Goal: Task Accomplishment & Management: Manage account settings

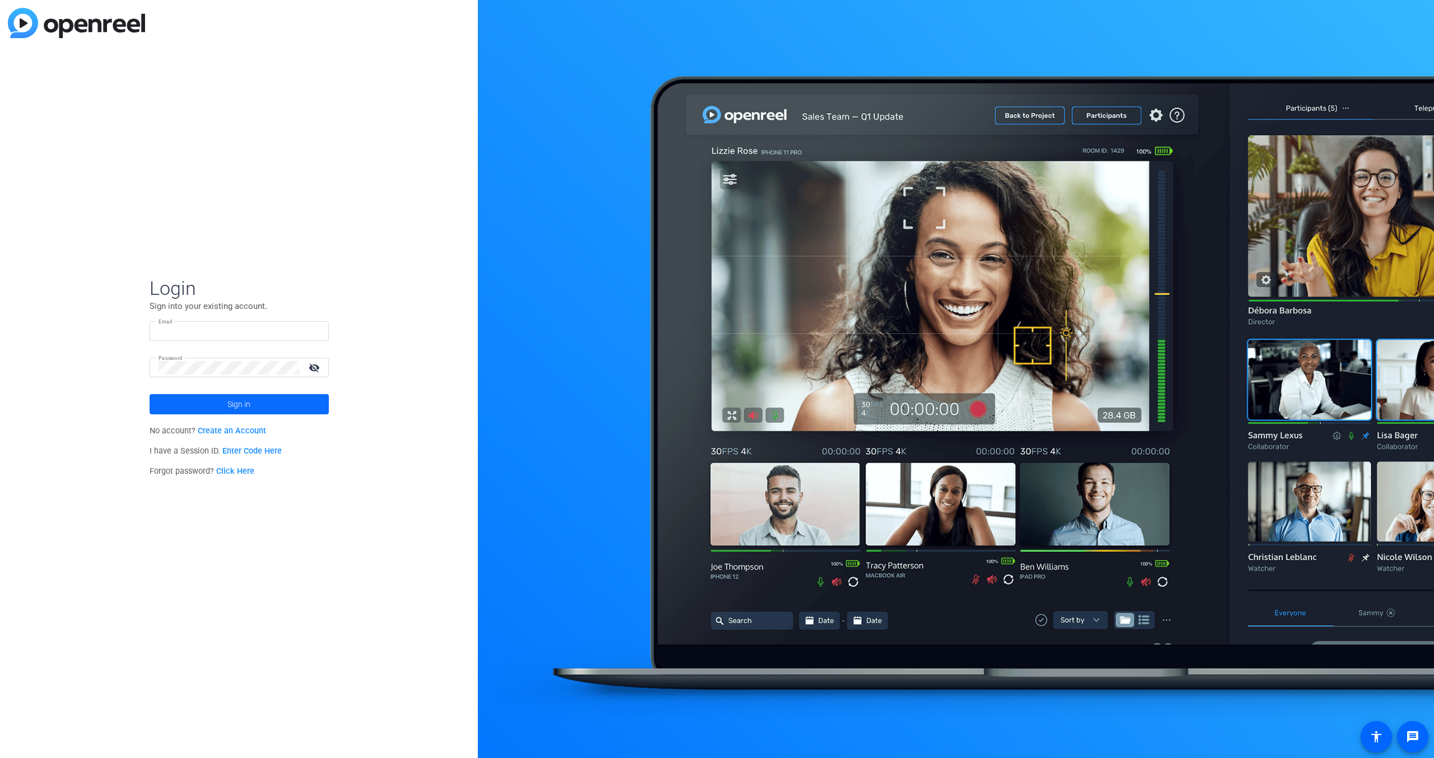
type input "[PERSON_NAME][EMAIL_ADDRESS][PERSON_NAME][DOMAIN_NAME]"
click at [235, 400] on span "Sign in" at bounding box center [238, 404] width 23 height 28
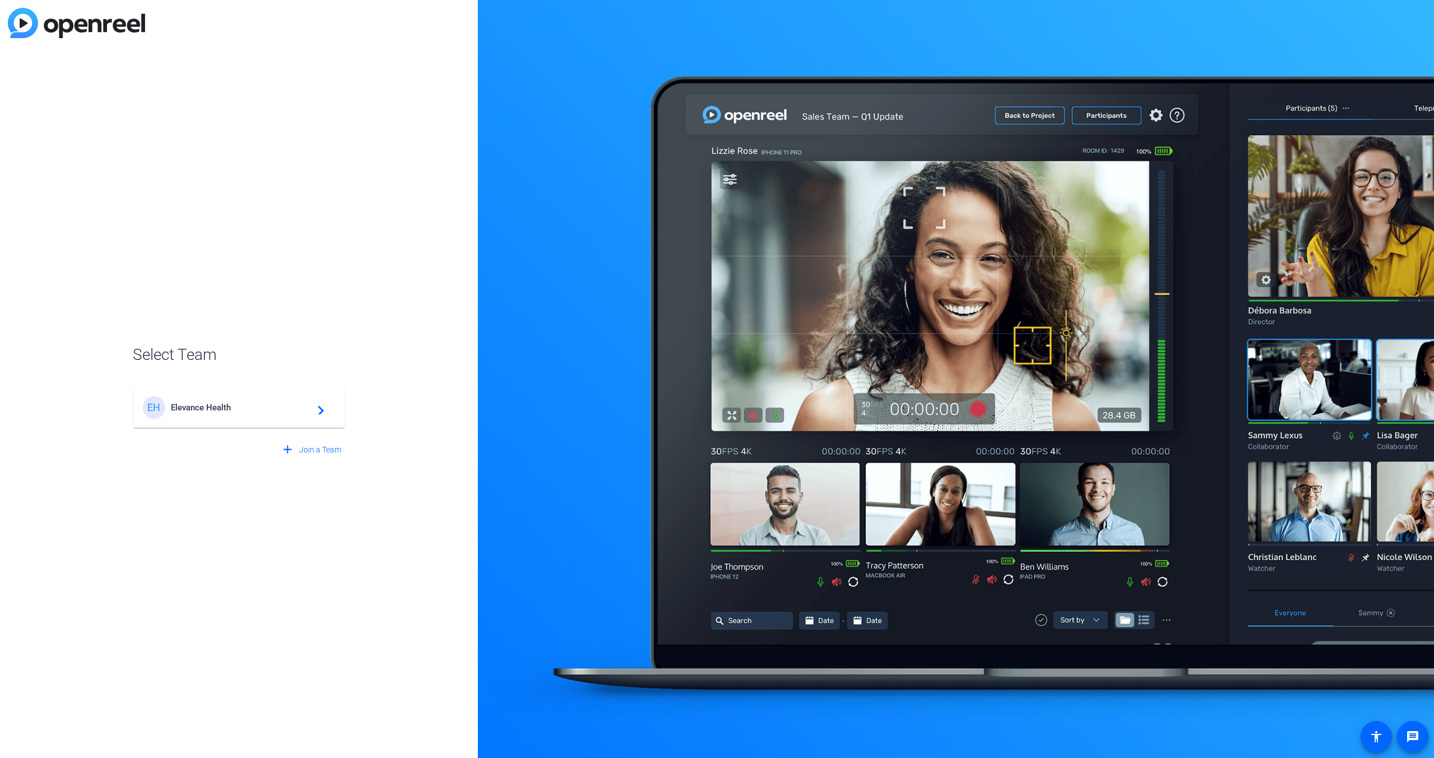
click at [326, 411] on div "EH Elevance Health navigate_next" at bounding box center [239, 407] width 193 height 22
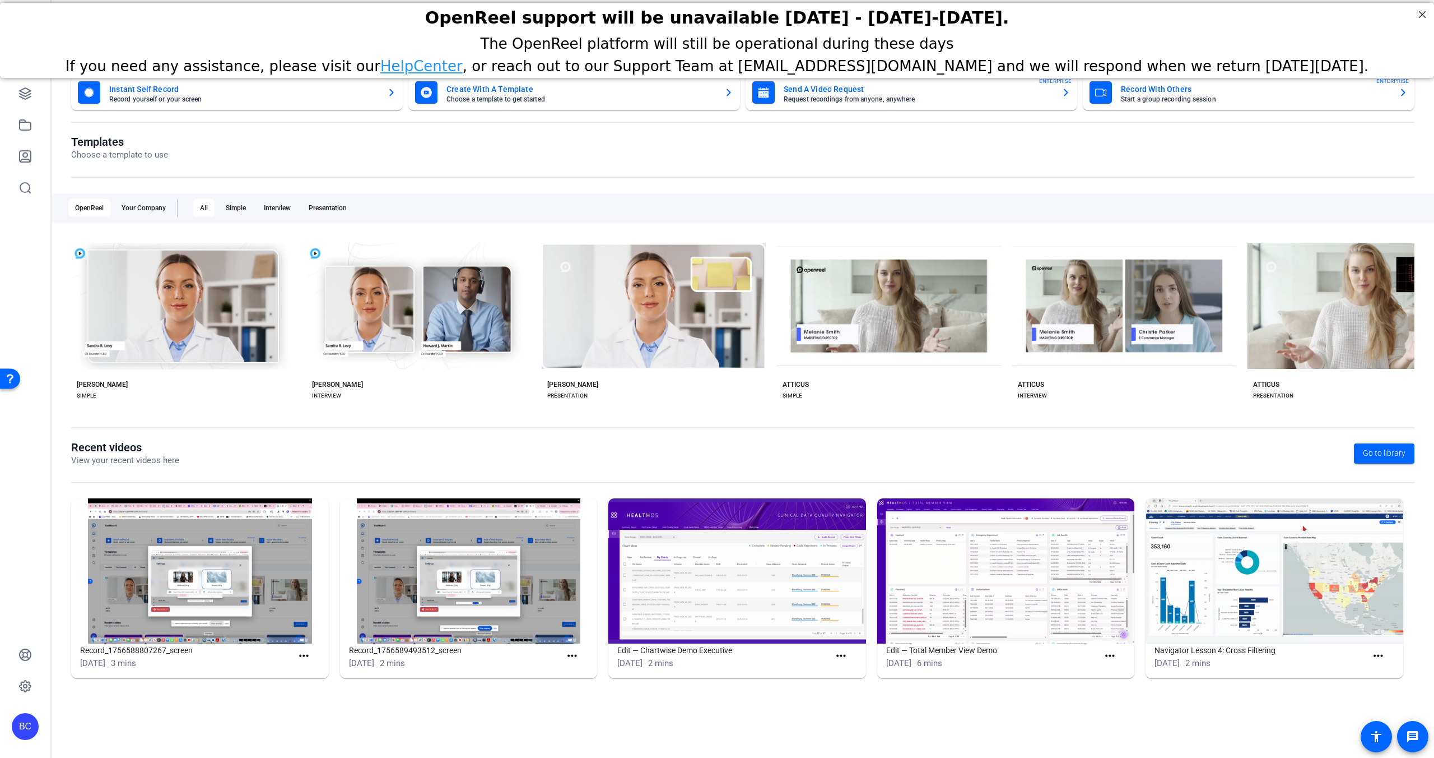
click at [273, 136] on openreel-page-title "Templates Choose a template to use" at bounding box center [743, 148] width 1344 height 26
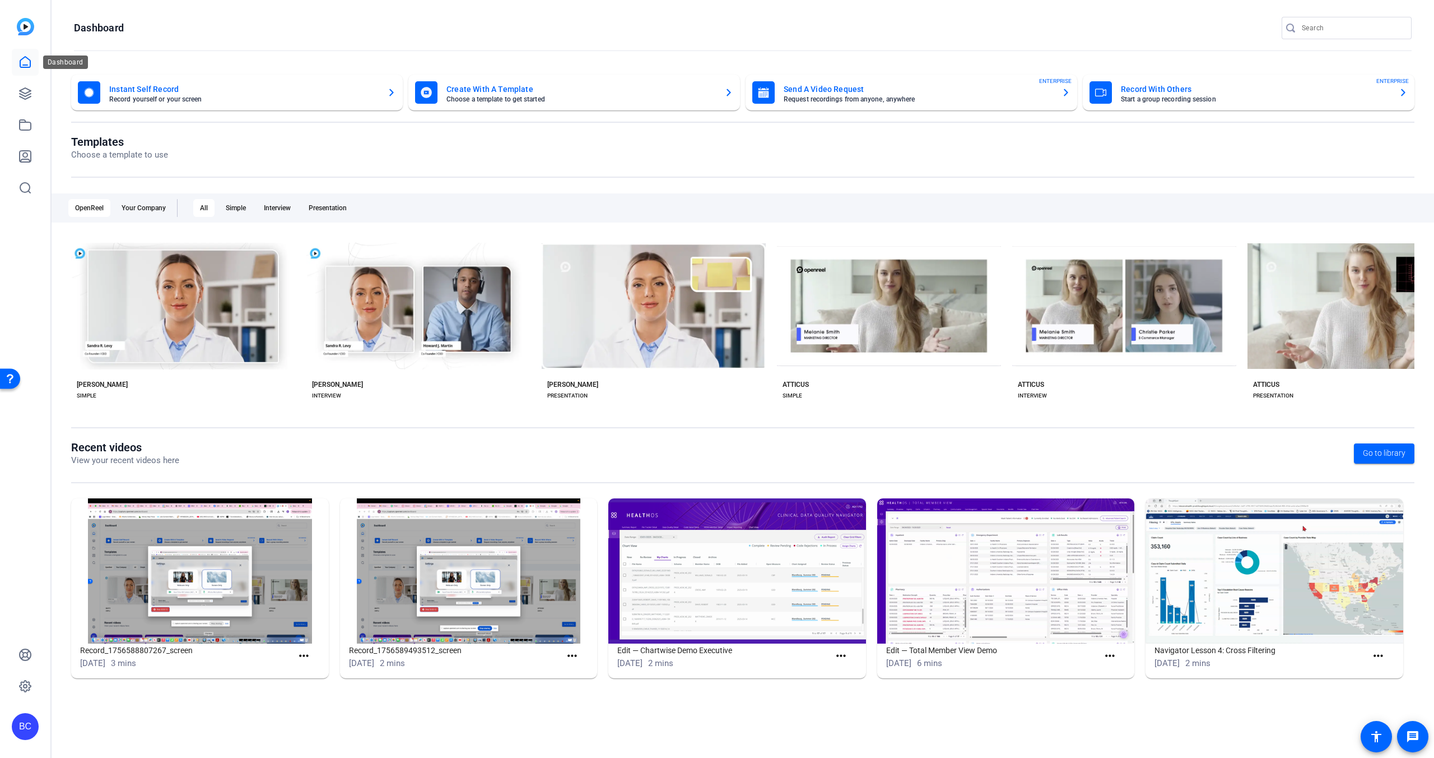
click at [25, 58] on icon at bounding box center [24, 61] width 13 height 13
click at [392, 92] on icon "button" at bounding box center [391, 92] width 4 height 7
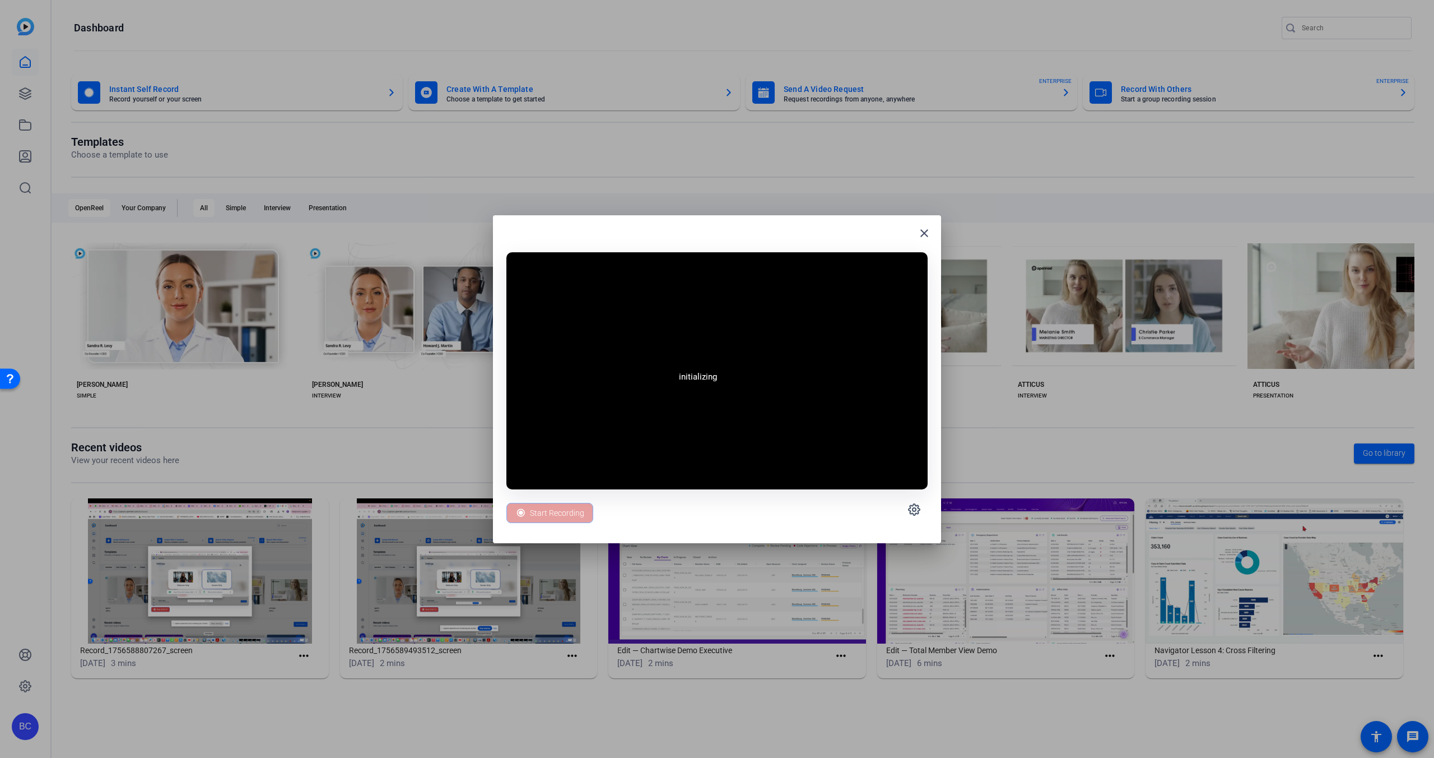
click at [392, 92] on div at bounding box center [717, 379] width 1434 height 758
click at [928, 230] on mat-icon "close" at bounding box center [924, 232] width 13 height 13
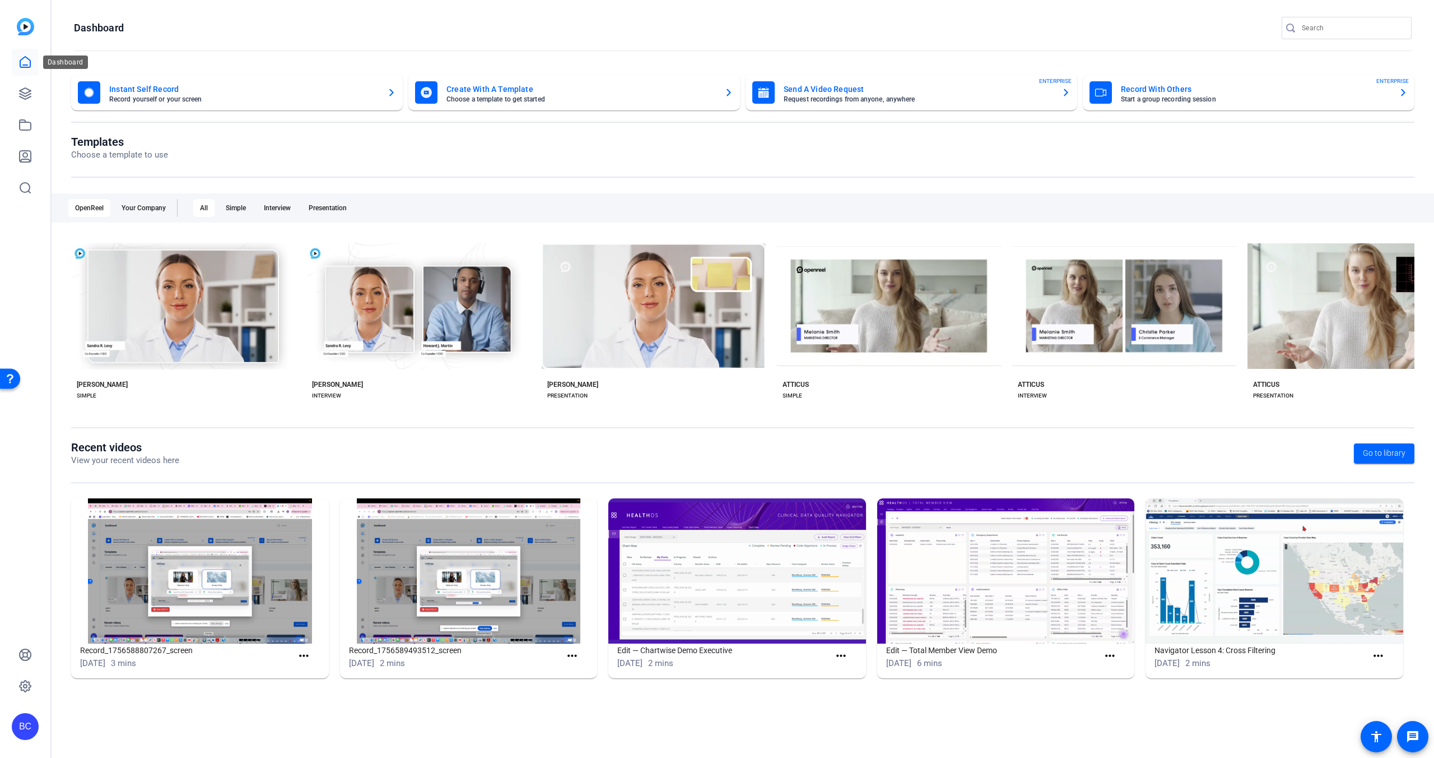
click at [29, 68] on icon at bounding box center [24, 61] width 13 height 13
click at [26, 90] on icon at bounding box center [24, 93] width 13 height 13
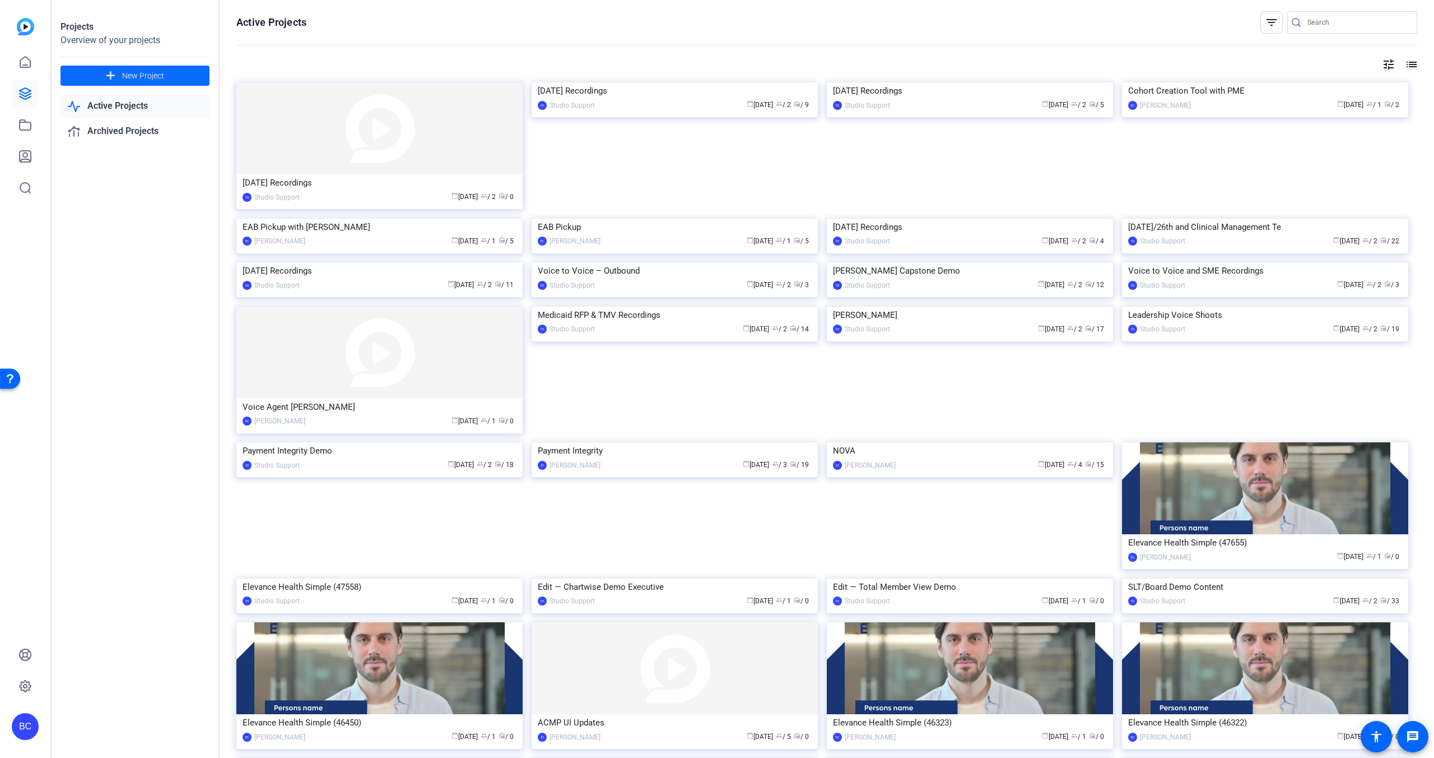
click at [137, 75] on span "New Project" at bounding box center [143, 76] width 42 height 12
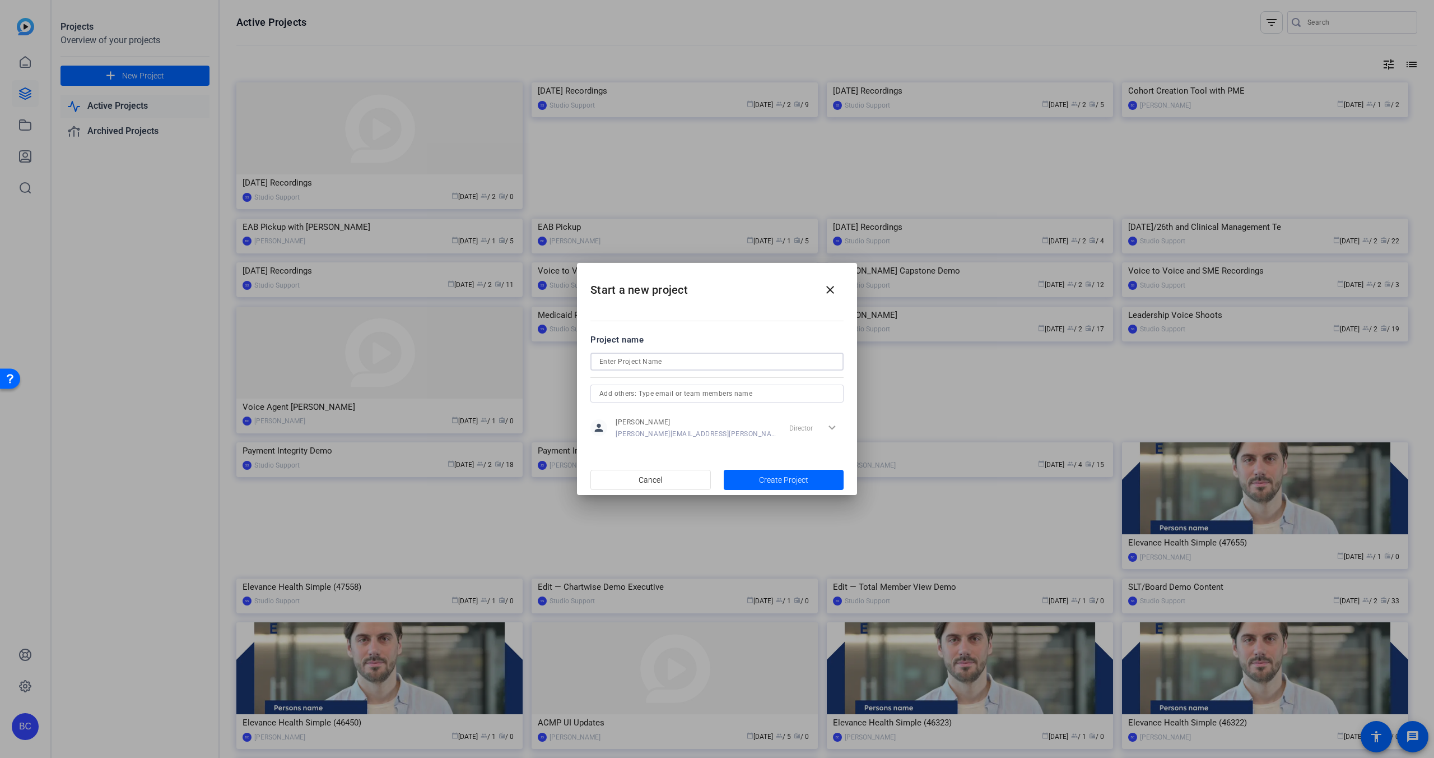
click at [633, 363] on input at bounding box center [717, 361] width 235 height 13
type input "ShipSmart Demo"
click at [712, 394] on input "text" at bounding box center [717, 393] width 235 height 13
type input "b"
type input "ajmal, baramy"
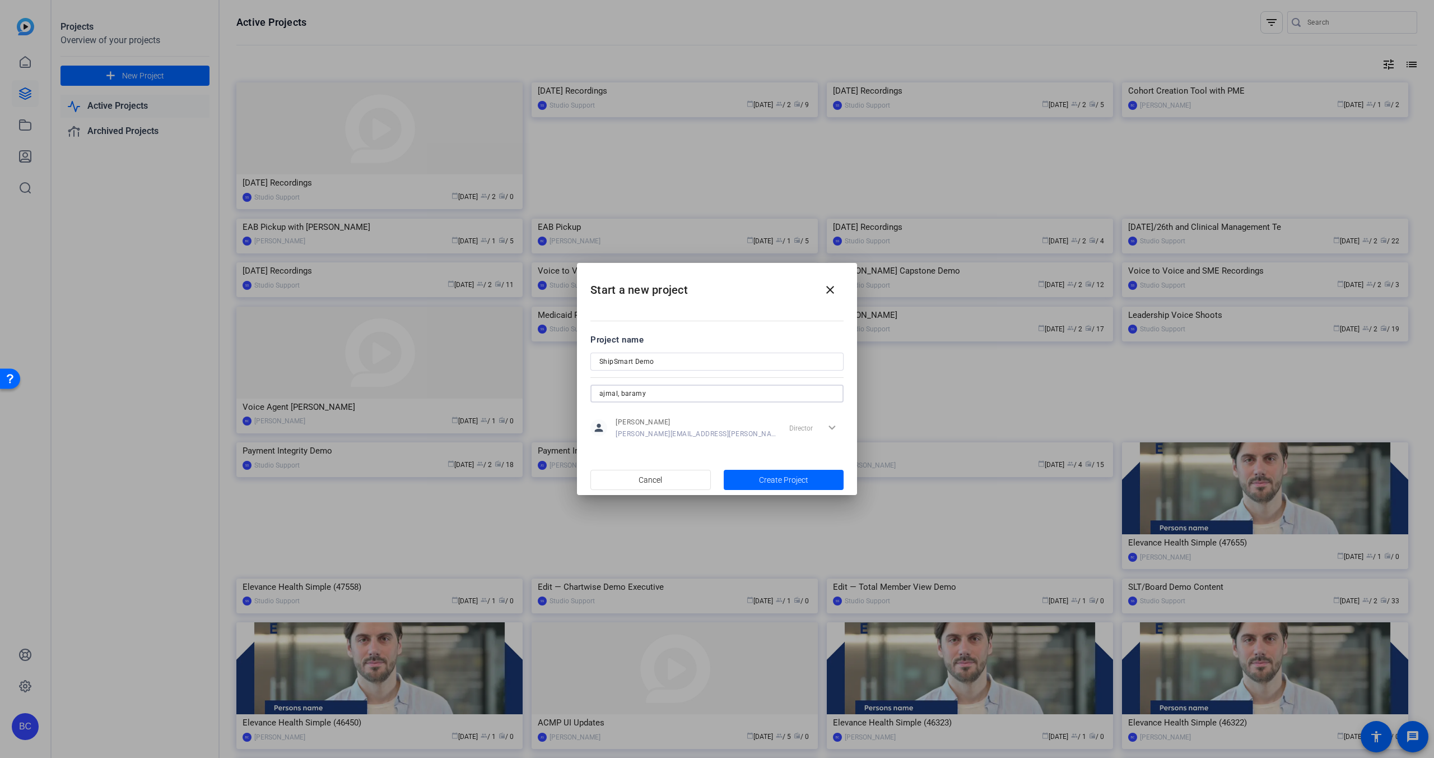
click at [662, 393] on input "ajmal, baramy" at bounding box center [717, 393] width 235 height 13
drag, startPoint x: 661, startPoint y: 393, endPoint x: 576, endPoint y: 391, distance: 84.6
click at [576, 391] on div "Start a new project close Project name ShipSmart Demo ajmal, baramy person [PER…" at bounding box center [717, 379] width 1434 height 758
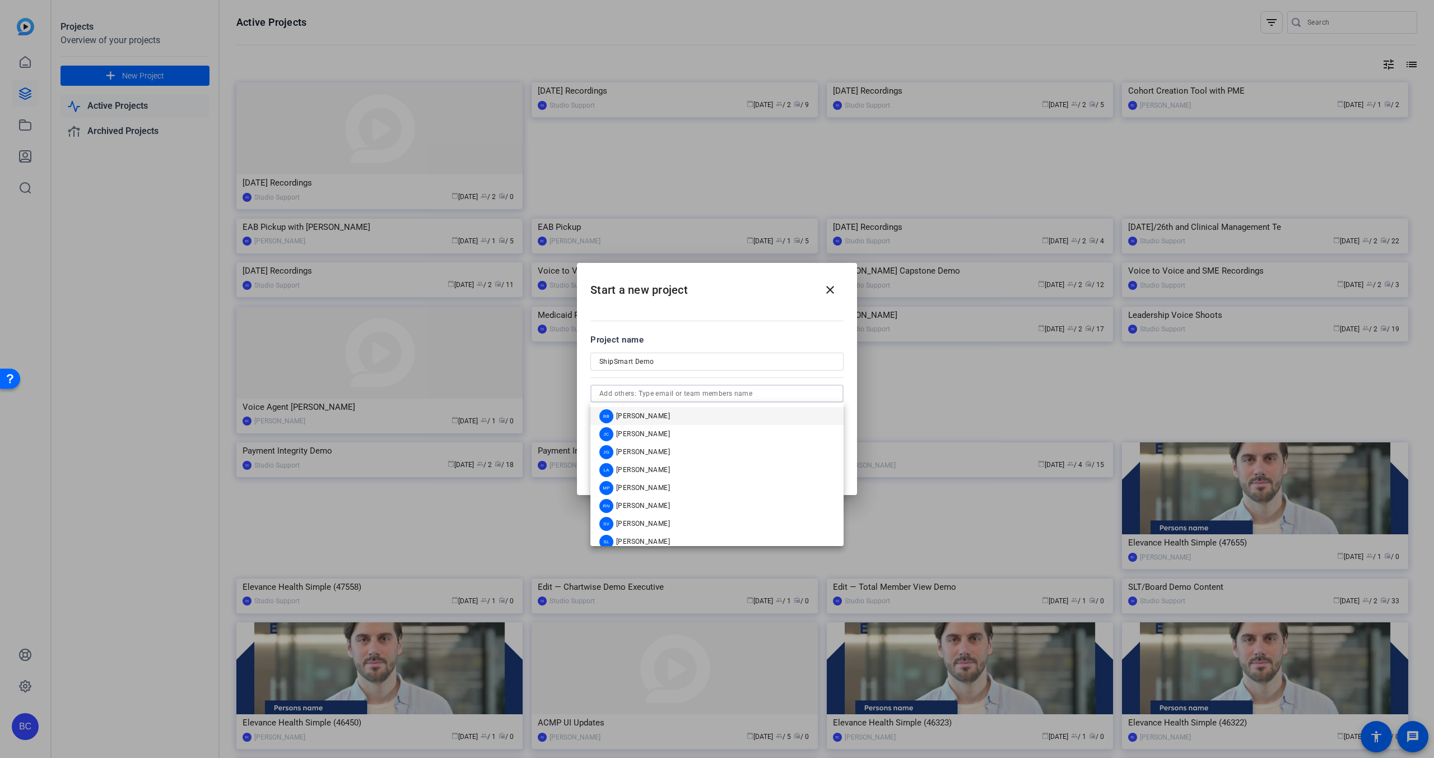
paste input "[EMAIL_ADDRESS][DOMAIN_NAME]"
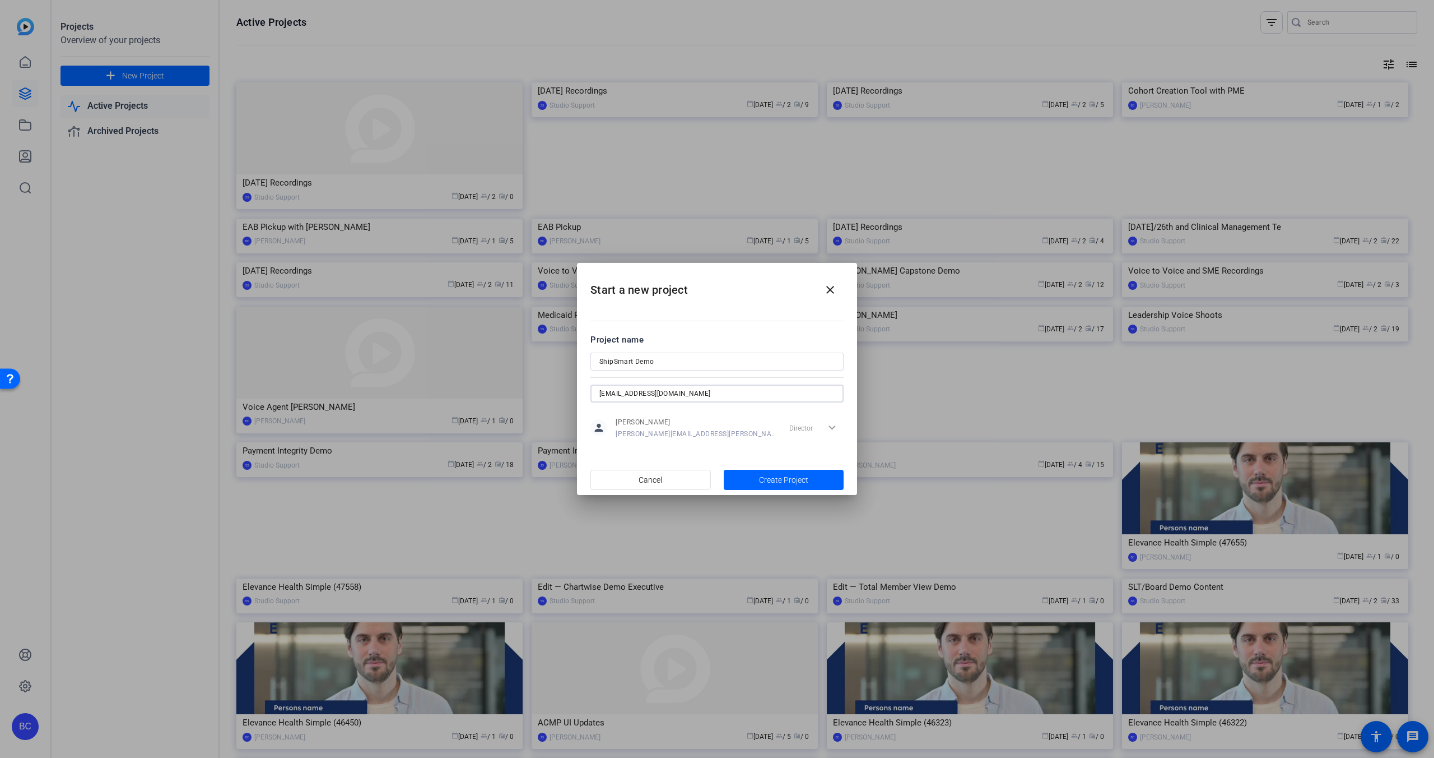
paste input "[EMAIL_ADDRESS][DOMAIN_NAME]"
drag, startPoint x: 832, startPoint y: 392, endPoint x: 719, endPoint y: 391, distance: 112.6
click at [719, 391] on input "[EMAIL_ADDRESS][DOMAIN_NAME] [DOMAIN_NAME][EMAIL_ADDRESS][DOMAIN_NAME]" at bounding box center [717, 393] width 235 height 13
click at [832, 428] on div "Director expand_more" at bounding box center [814, 427] width 59 height 20
click at [737, 394] on input "[EMAIL_ADDRESS][DOMAIN_NAME] rai" at bounding box center [717, 393] width 235 height 13
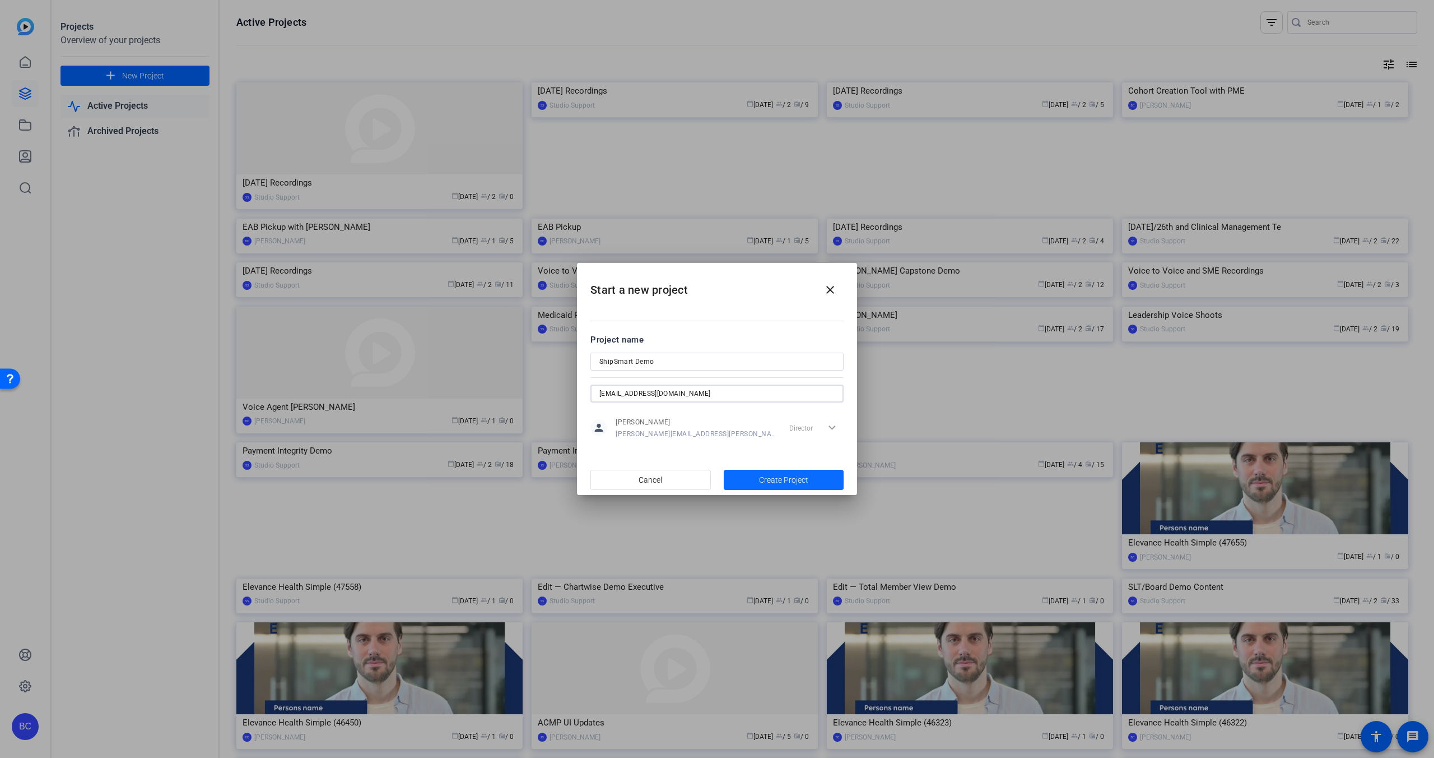
type input "[EMAIL_ADDRESS][DOMAIN_NAME]"
click at [793, 479] on span "Create Project" at bounding box center [783, 480] width 49 height 12
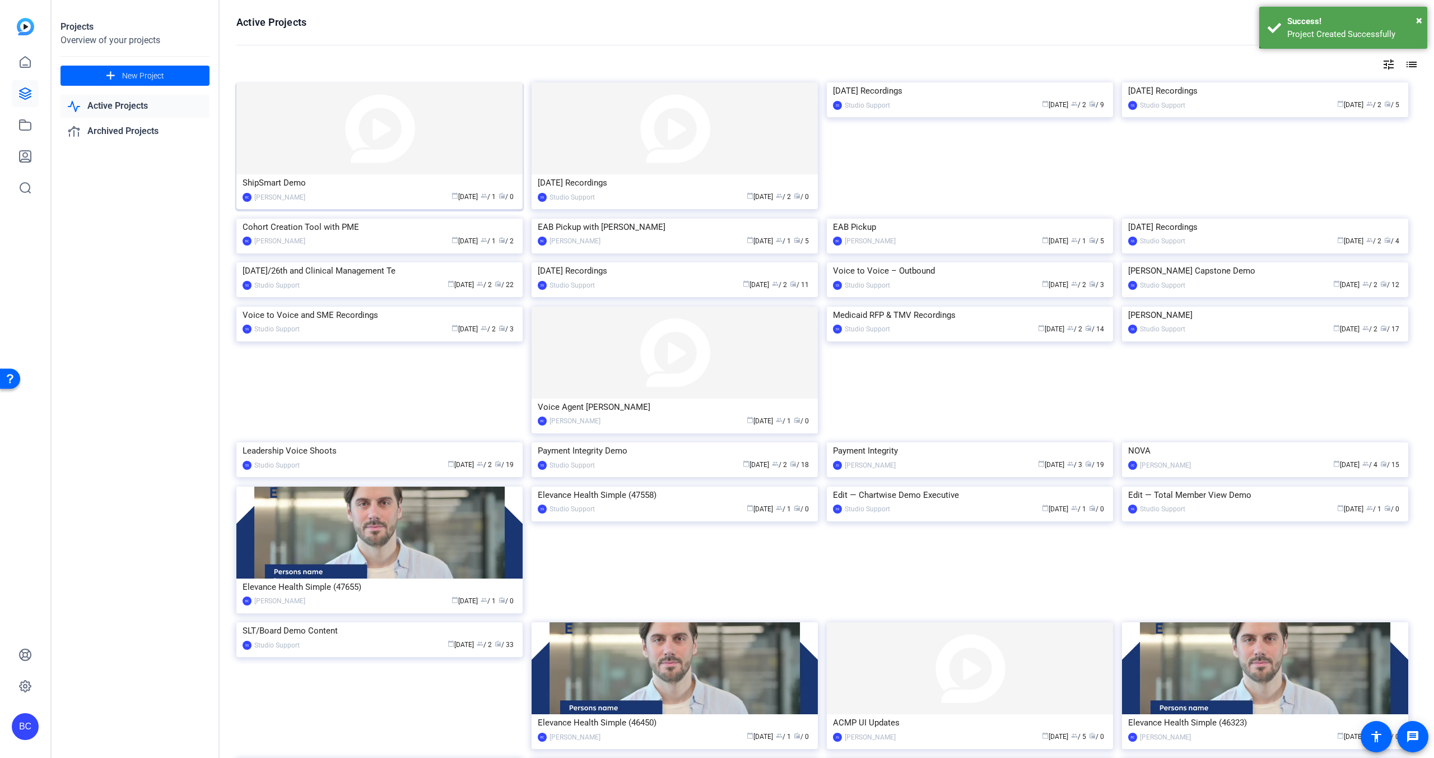
click at [308, 157] on img at bounding box center [379, 128] width 286 height 92
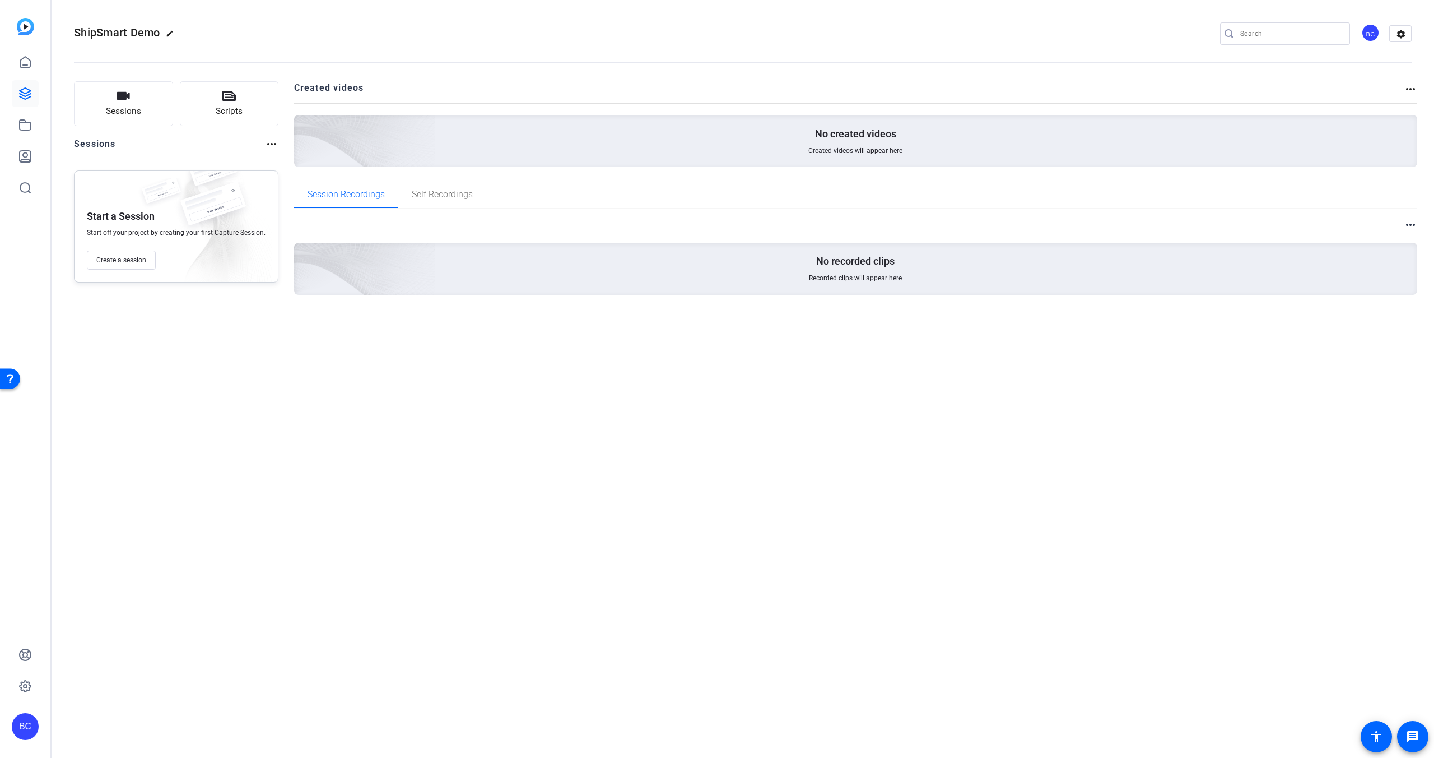
click at [270, 141] on mat-icon "more_horiz" at bounding box center [271, 143] width 13 height 13
click at [270, 141] on div at bounding box center [717, 379] width 1434 height 758
click at [170, 34] on mat-icon "edit" at bounding box center [172, 36] width 13 height 13
click at [145, 34] on input "ShipSmart Demo" at bounding box center [119, 33] width 73 height 13
click at [174, 32] on span "check_circle" at bounding box center [174, 33] width 13 height 13
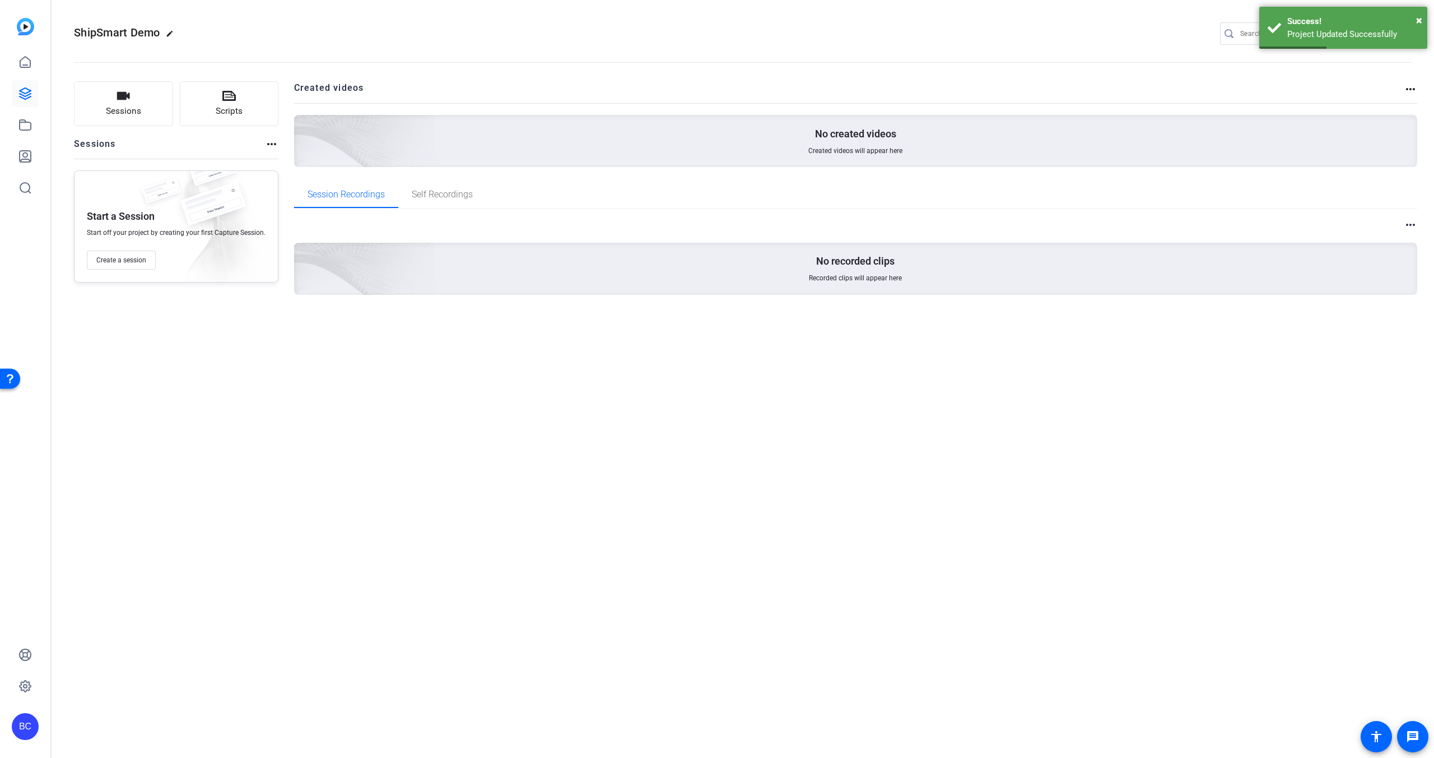
click at [169, 32] on mat-icon "edit" at bounding box center [172, 36] width 13 height 13
click at [119, 35] on input "ShipSmart Demo" at bounding box center [119, 33] width 73 height 13
click at [119, 34] on input "ShipSmart Demo" at bounding box center [119, 33] width 73 height 13
click at [1404, 35] on mat-icon "settings" at bounding box center [1401, 34] width 22 height 17
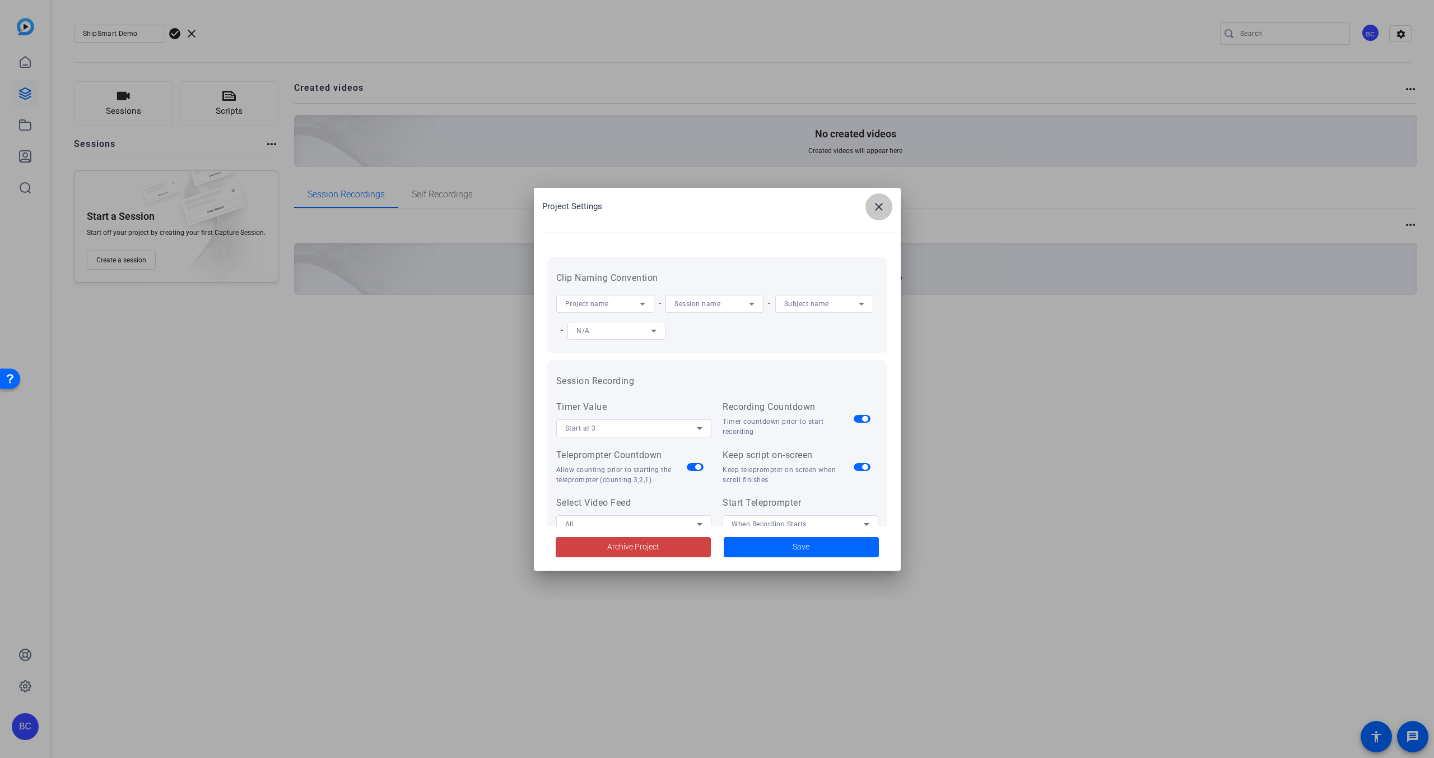
drag, startPoint x: 882, startPoint y: 205, endPoint x: 875, endPoint y: 204, distance: 6.8
click at [882, 205] on mat-icon "close" at bounding box center [878, 206] width 13 height 13
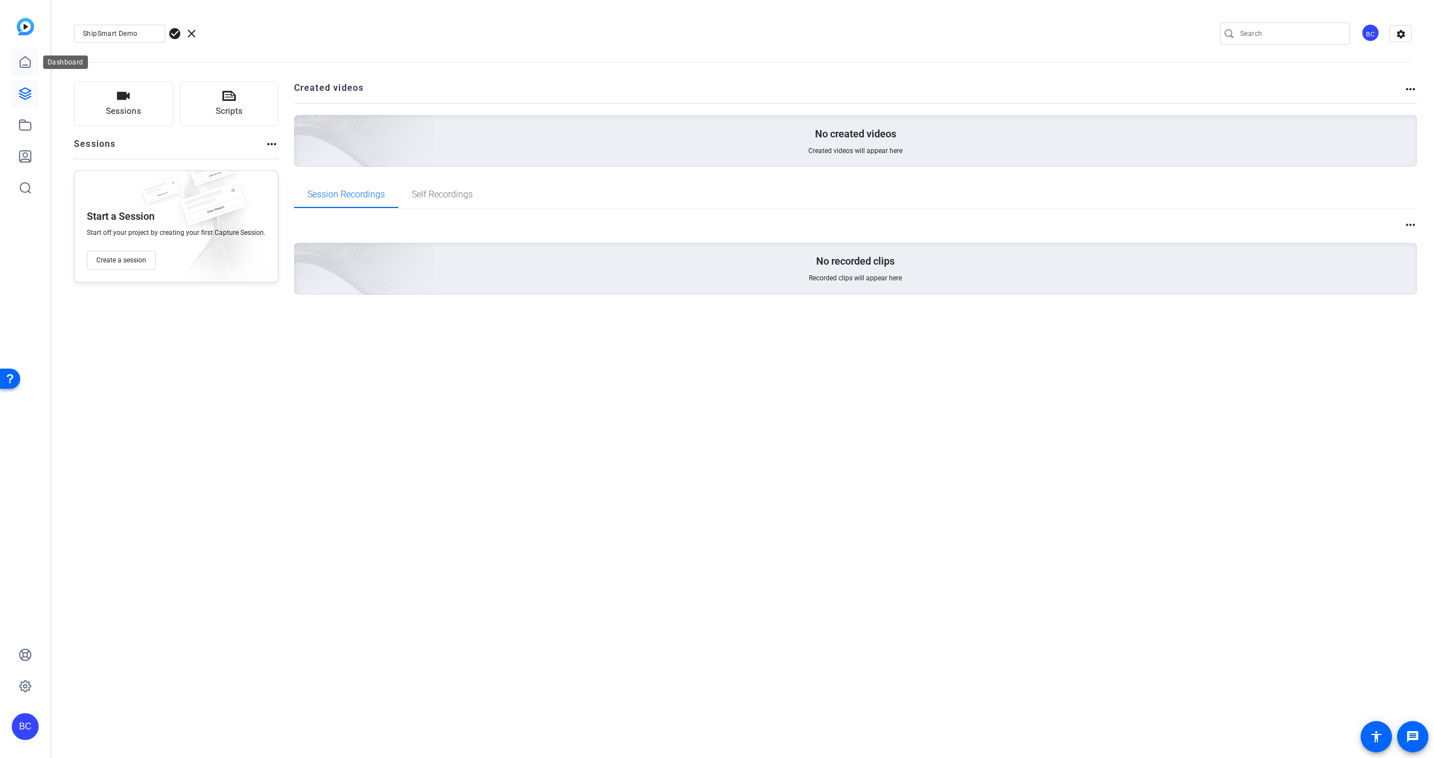
click at [26, 63] on icon at bounding box center [24, 61] width 13 height 13
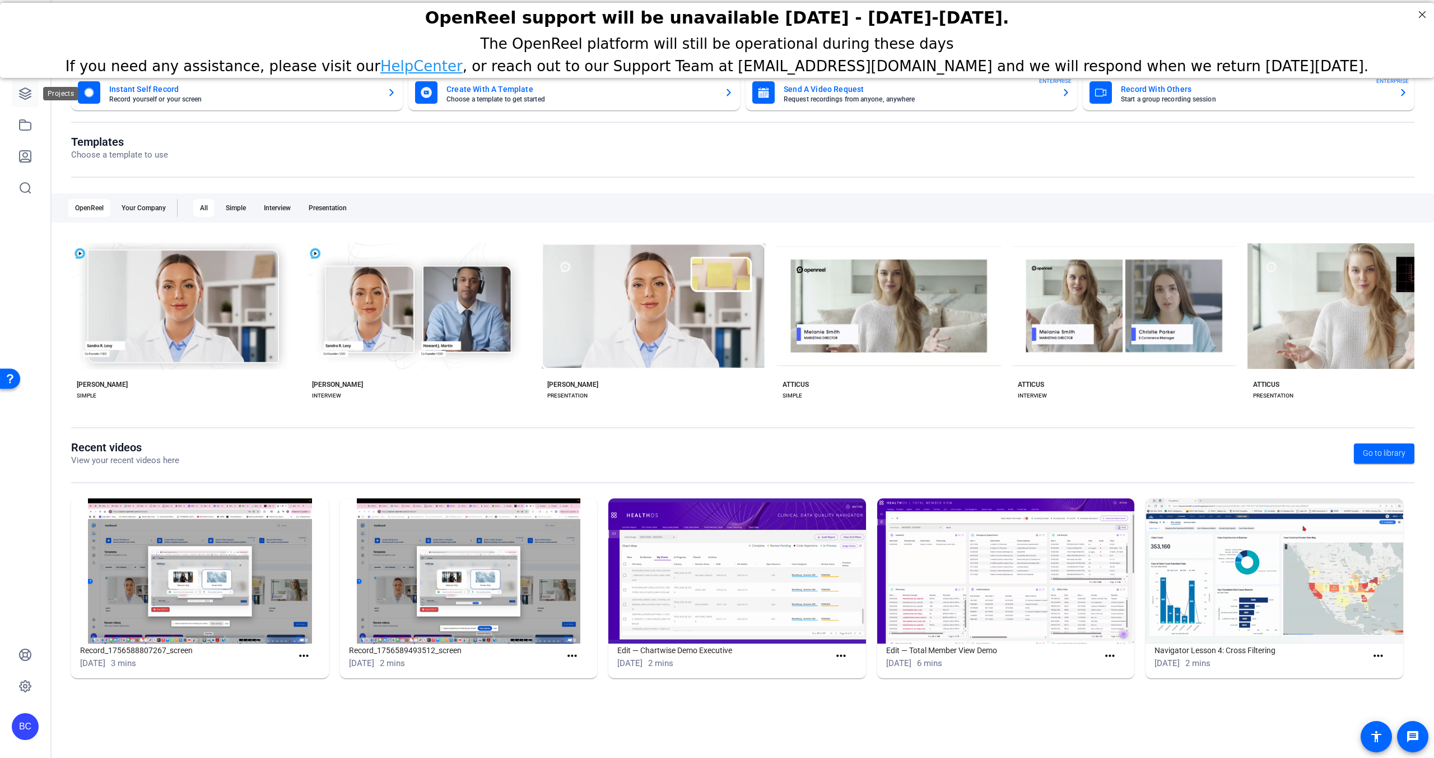
click at [27, 97] on icon at bounding box center [24, 93] width 13 height 13
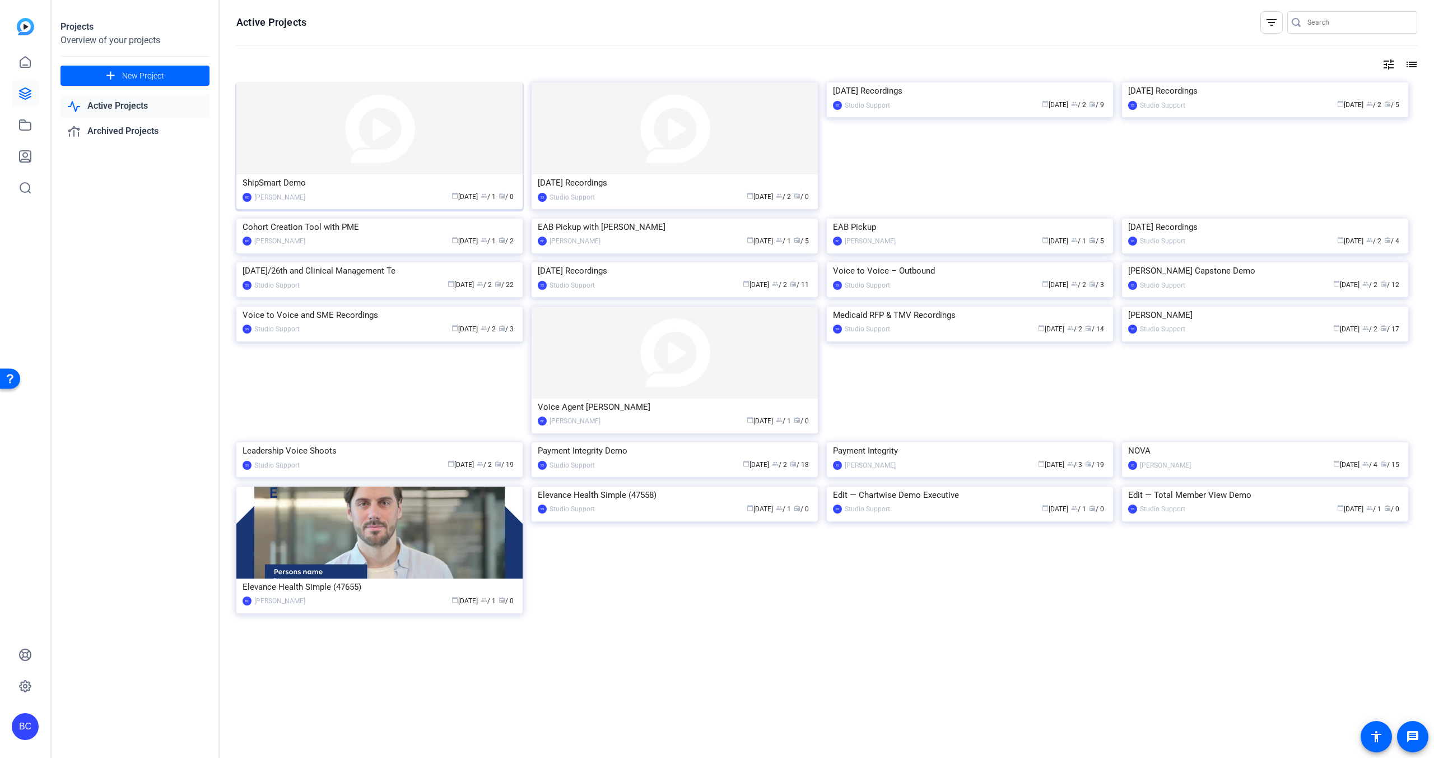
click at [364, 192] on div "calendar_today [DATE] group / 1 radio / 0" at bounding box center [414, 197] width 206 height 12
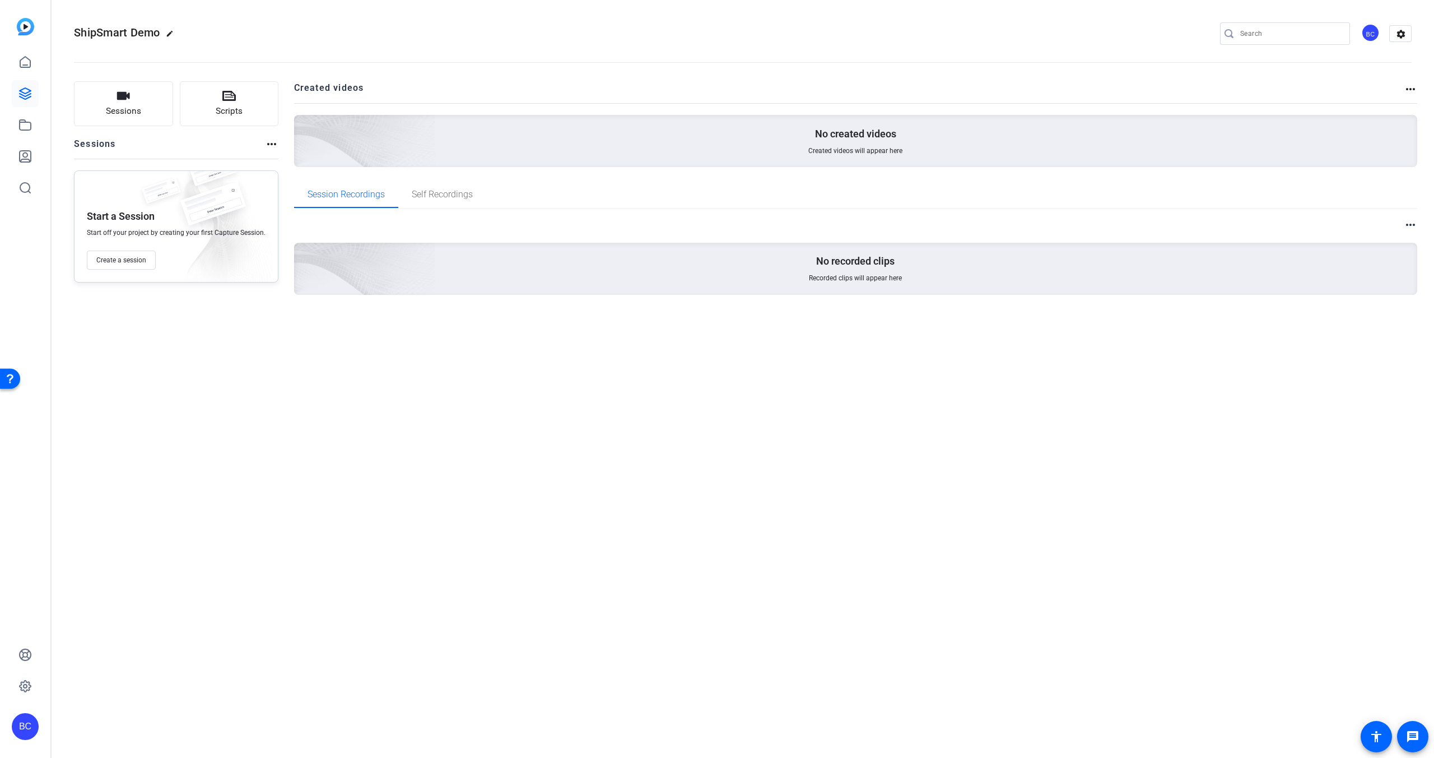
click at [269, 142] on mat-icon "more_horiz" at bounding box center [271, 143] width 13 height 13
click at [269, 142] on div at bounding box center [717, 379] width 1434 height 758
click at [123, 101] on icon "button" at bounding box center [123, 95] width 13 height 13
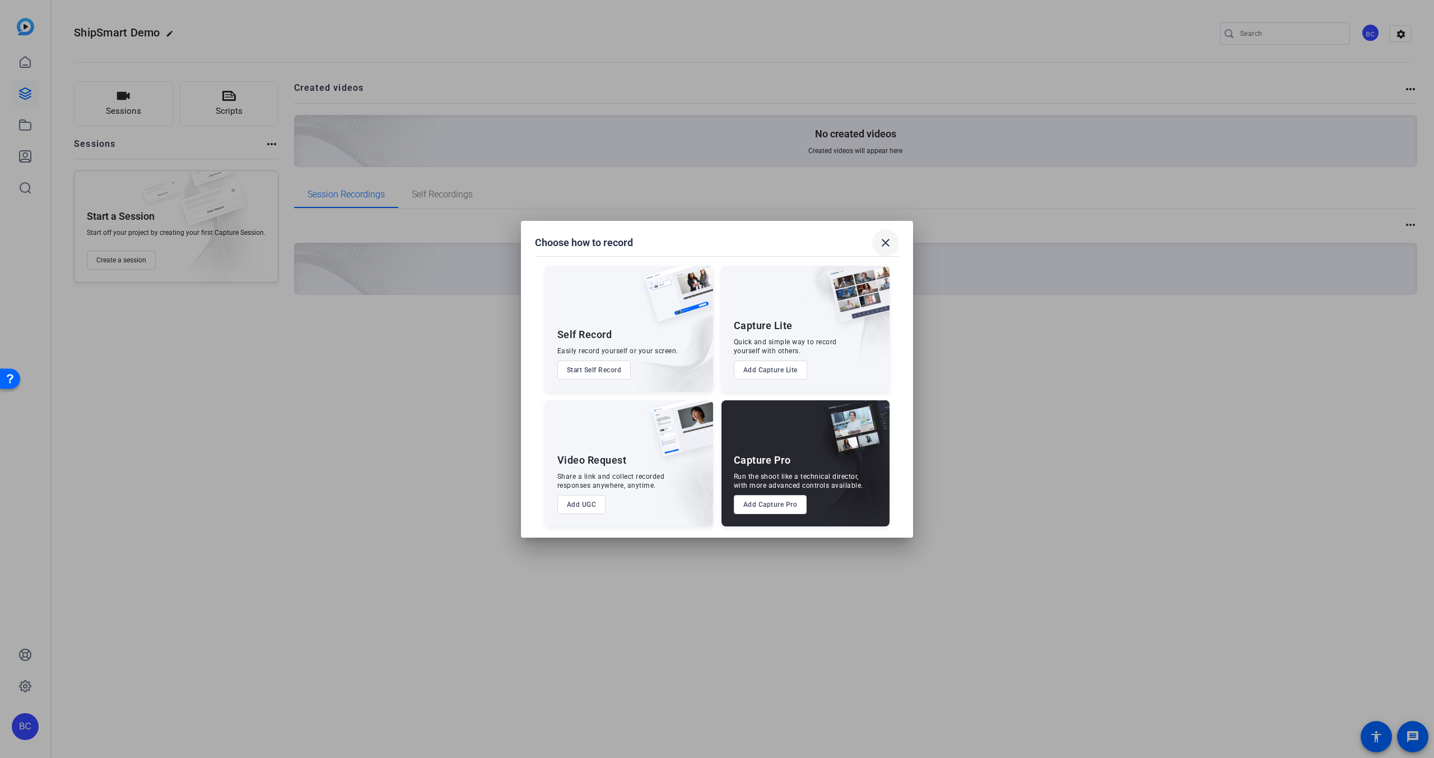
click at [888, 239] on mat-icon "close" at bounding box center [885, 242] width 13 height 13
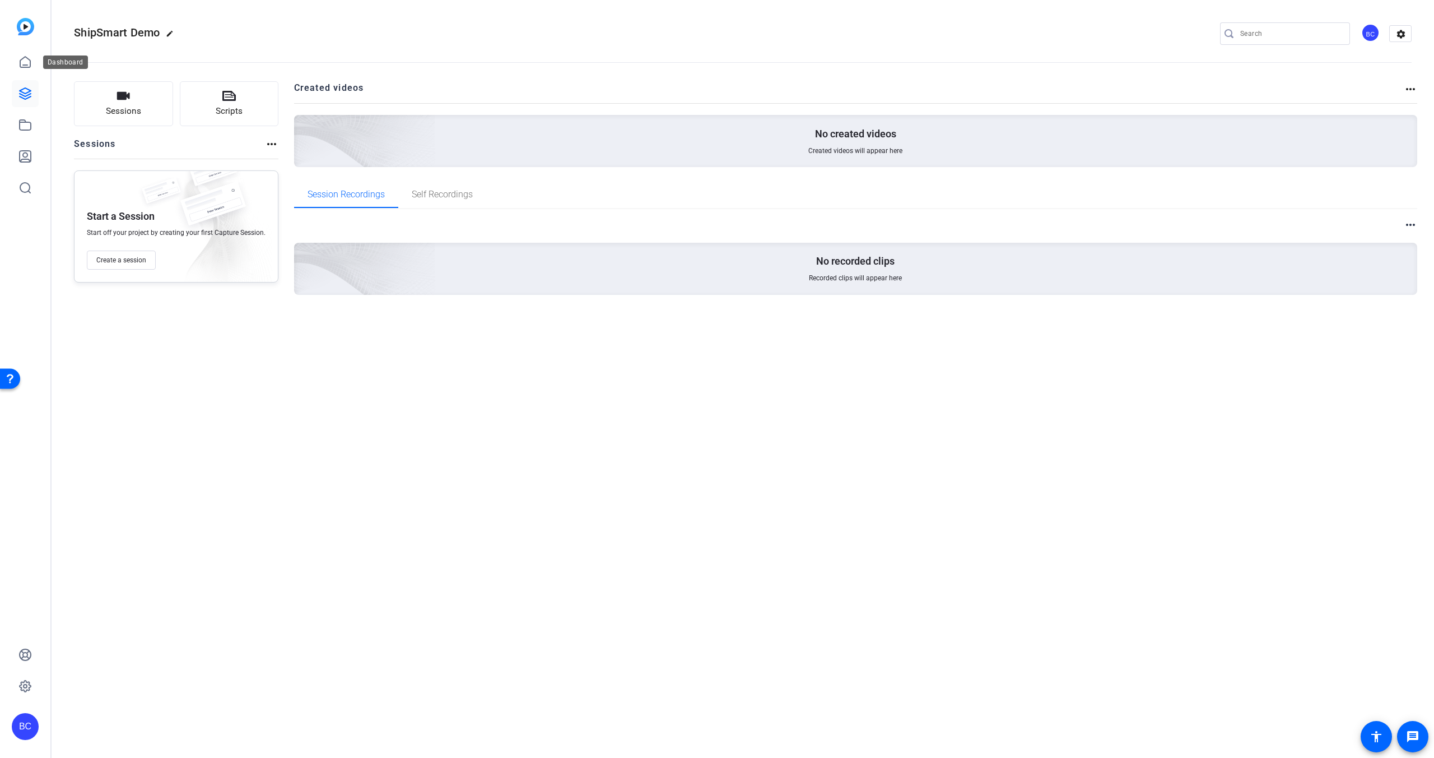
click at [63, 63] on div "Dashboard" at bounding box center [65, 61] width 45 height 13
click at [26, 67] on icon at bounding box center [25, 62] width 10 height 11
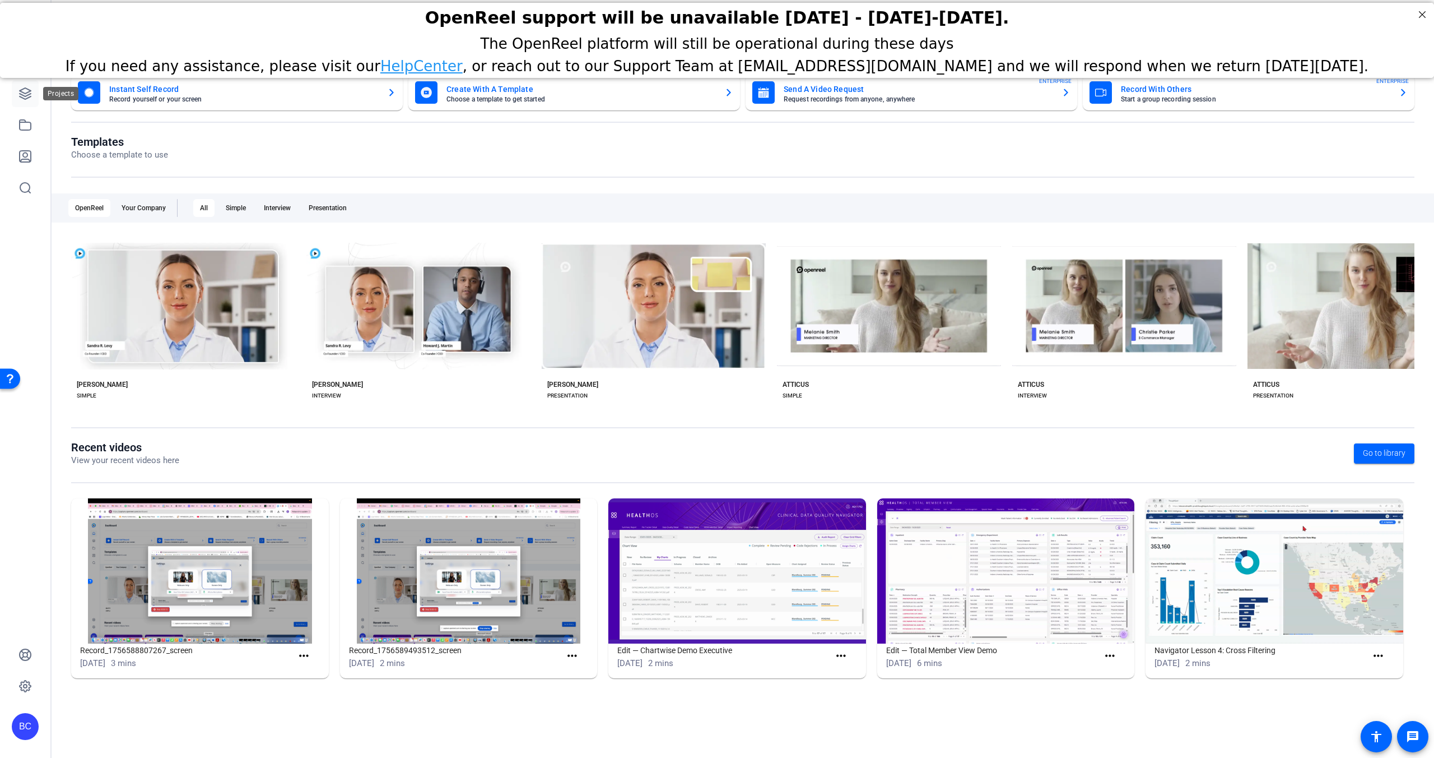
click at [26, 97] on icon at bounding box center [24, 93] width 13 height 13
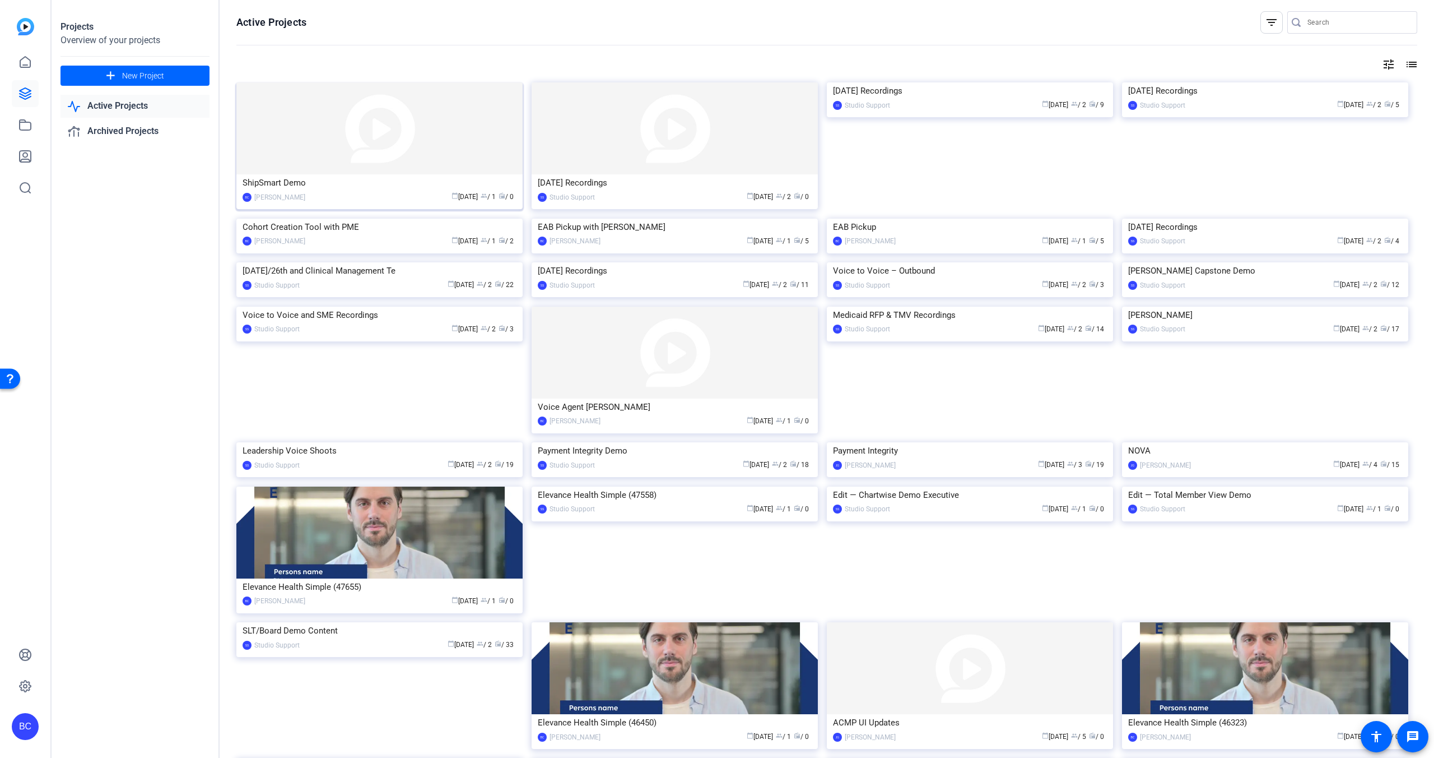
click at [481, 194] on span "group" at bounding box center [484, 195] width 7 height 7
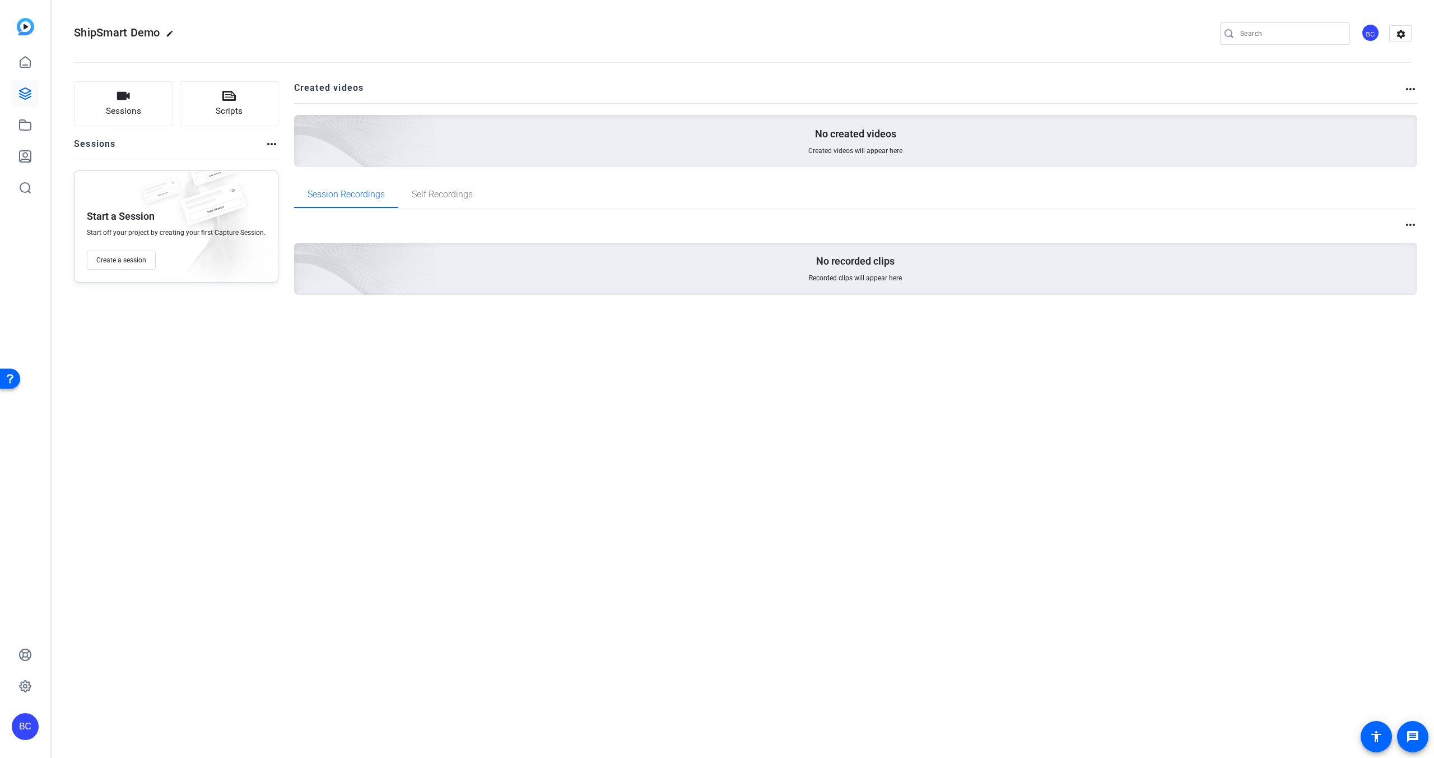
click at [1413, 88] on mat-icon "more_horiz" at bounding box center [1410, 88] width 13 height 13
click at [1410, 87] on div at bounding box center [717, 379] width 1434 height 758
click at [1411, 223] on mat-icon "more_horiz" at bounding box center [1410, 224] width 13 height 13
click at [1411, 223] on div at bounding box center [717, 379] width 1434 height 758
click at [267, 144] on mat-icon "more_horiz" at bounding box center [271, 143] width 13 height 13
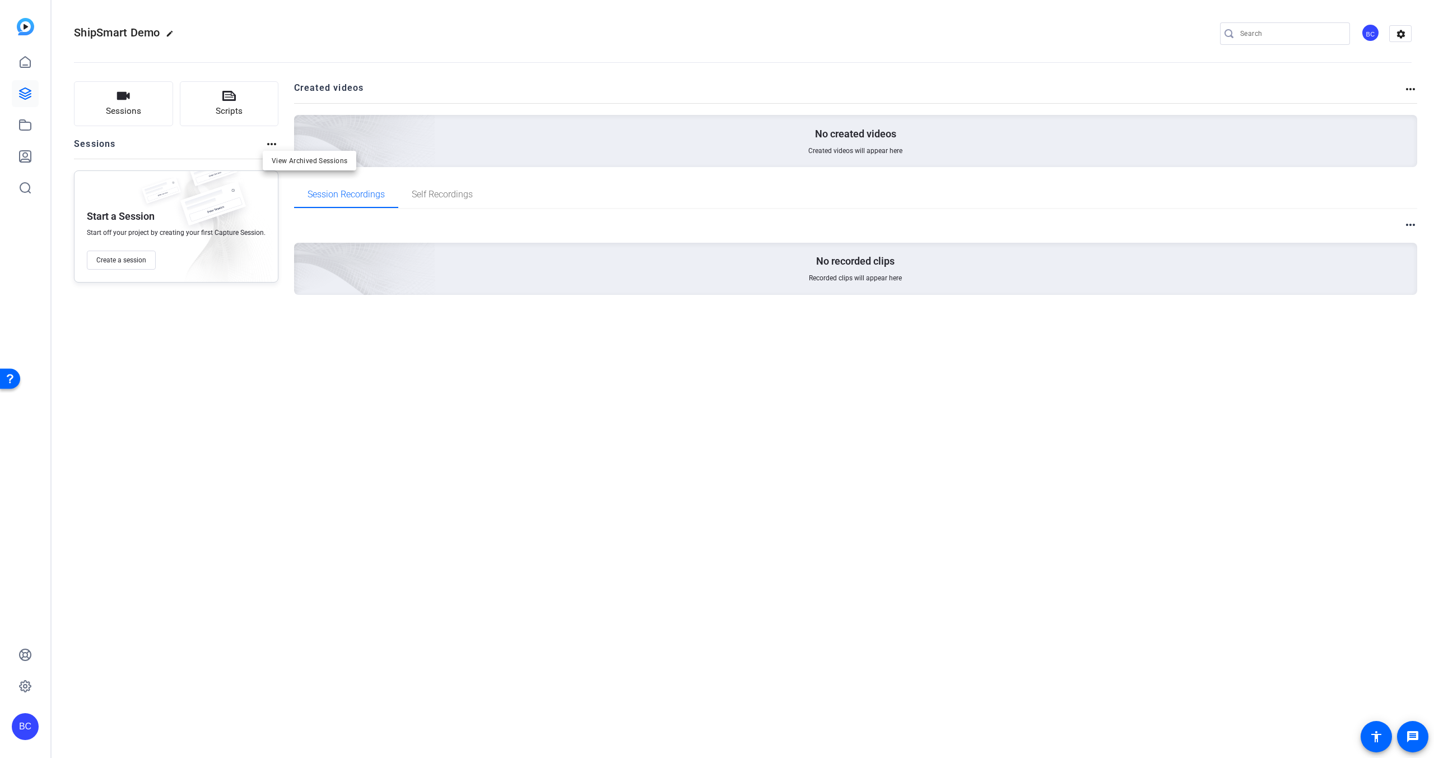
click at [267, 144] on div at bounding box center [717, 379] width 1434 height 758
click at [132, 258] on span "Create a session" at bounding box center [121, 260] width 50 height 9
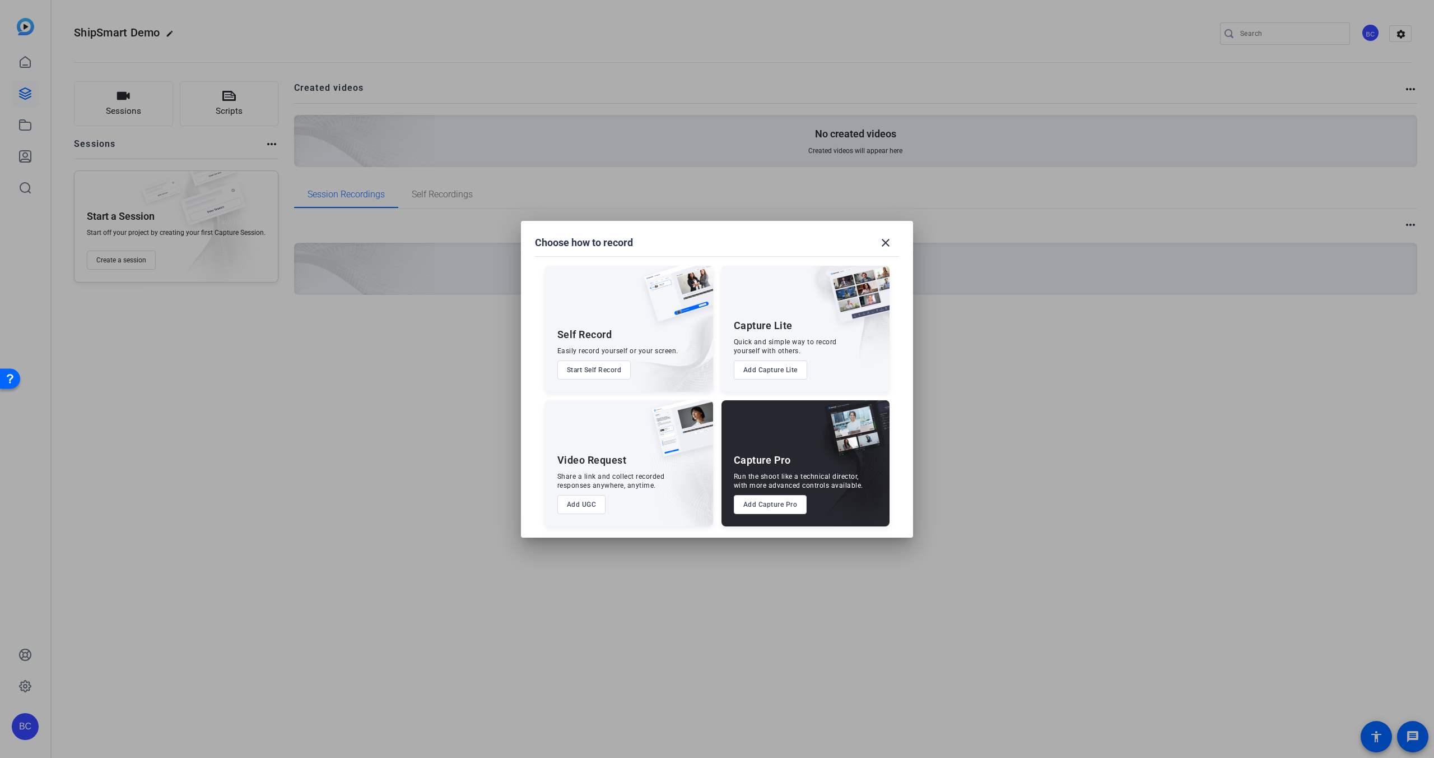
click at [771, 501] on button "Add Capture Pro" at bounding box center [770, 504] width 73 height 19
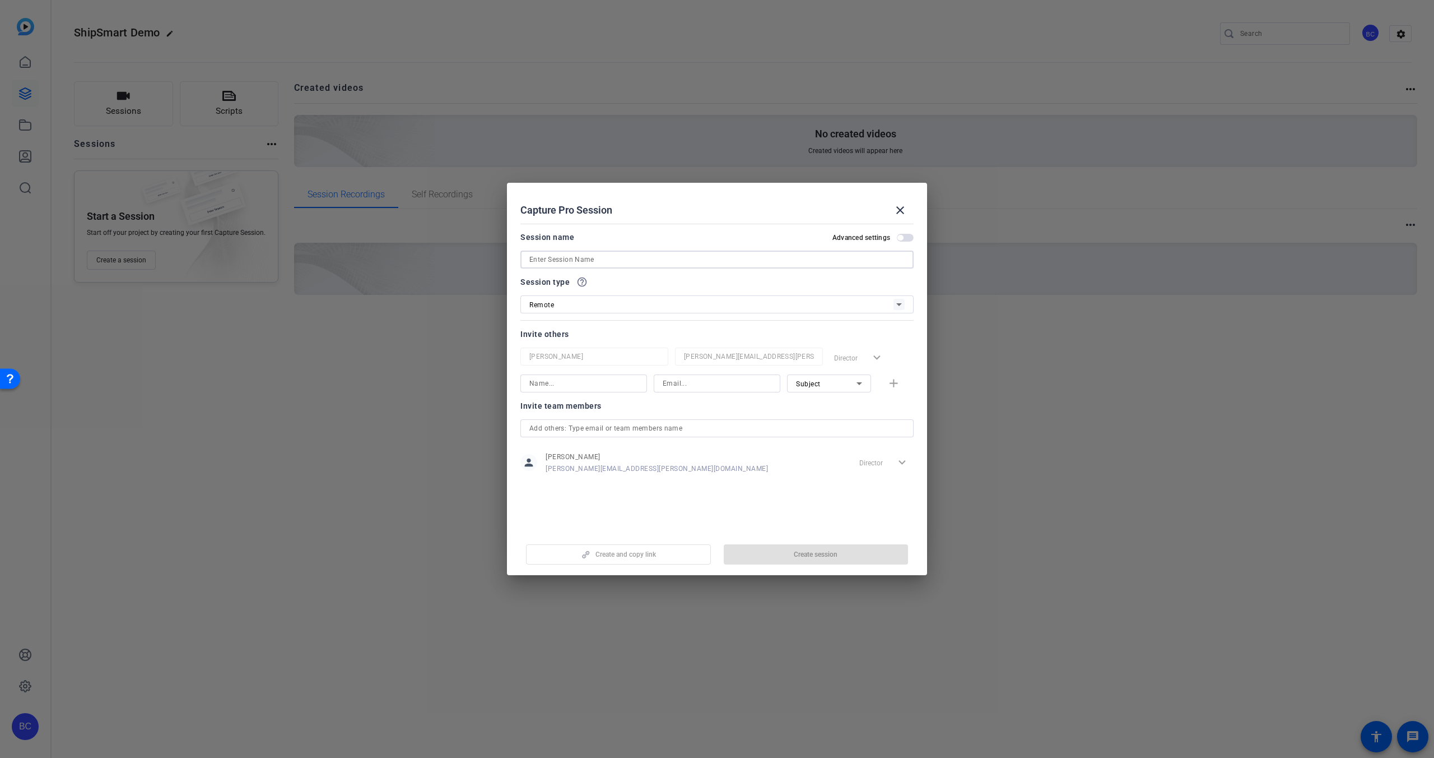
click at [605, 257] on input at bounding box center [717, 259] width 375 height 13
click at [582, 258] on input at bounding box center [717, 259] width 375 height 13
type input "ShipSmart"
click at [607, 330] on div "Invite others" at bounding box center [717, 333] width 393 height 13
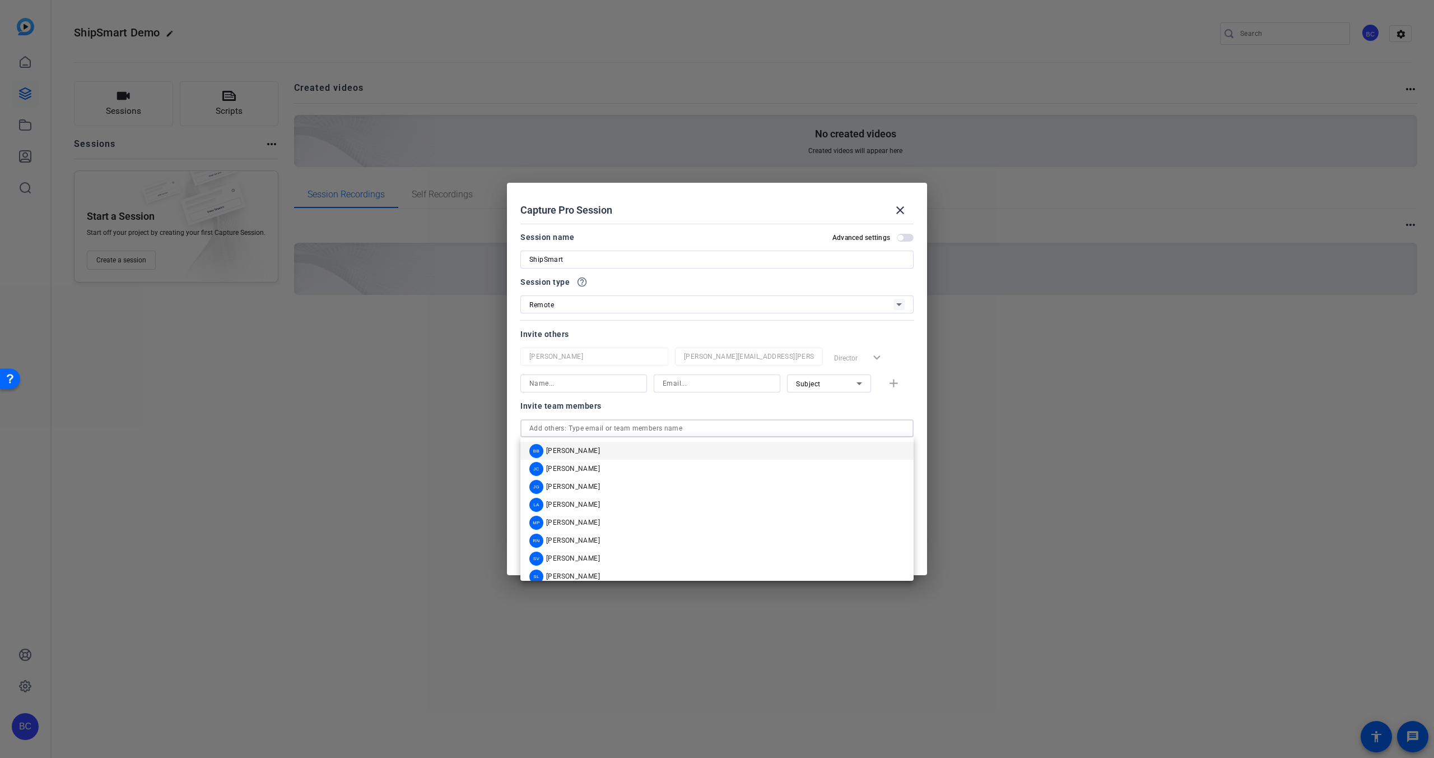
click at [578, 430] on input "text" at bounding box center [717, 427] width 375 height 13
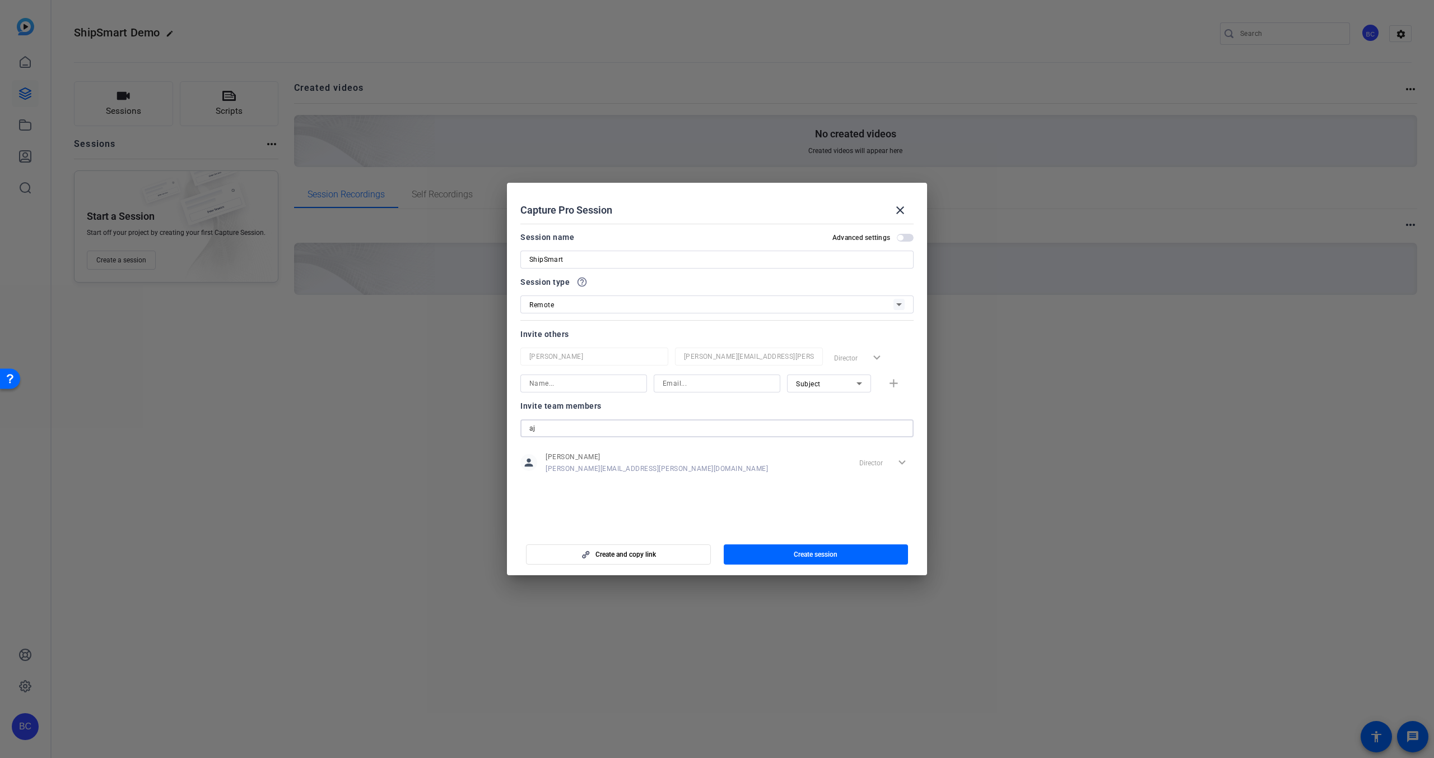
type input "a"
type input "b"
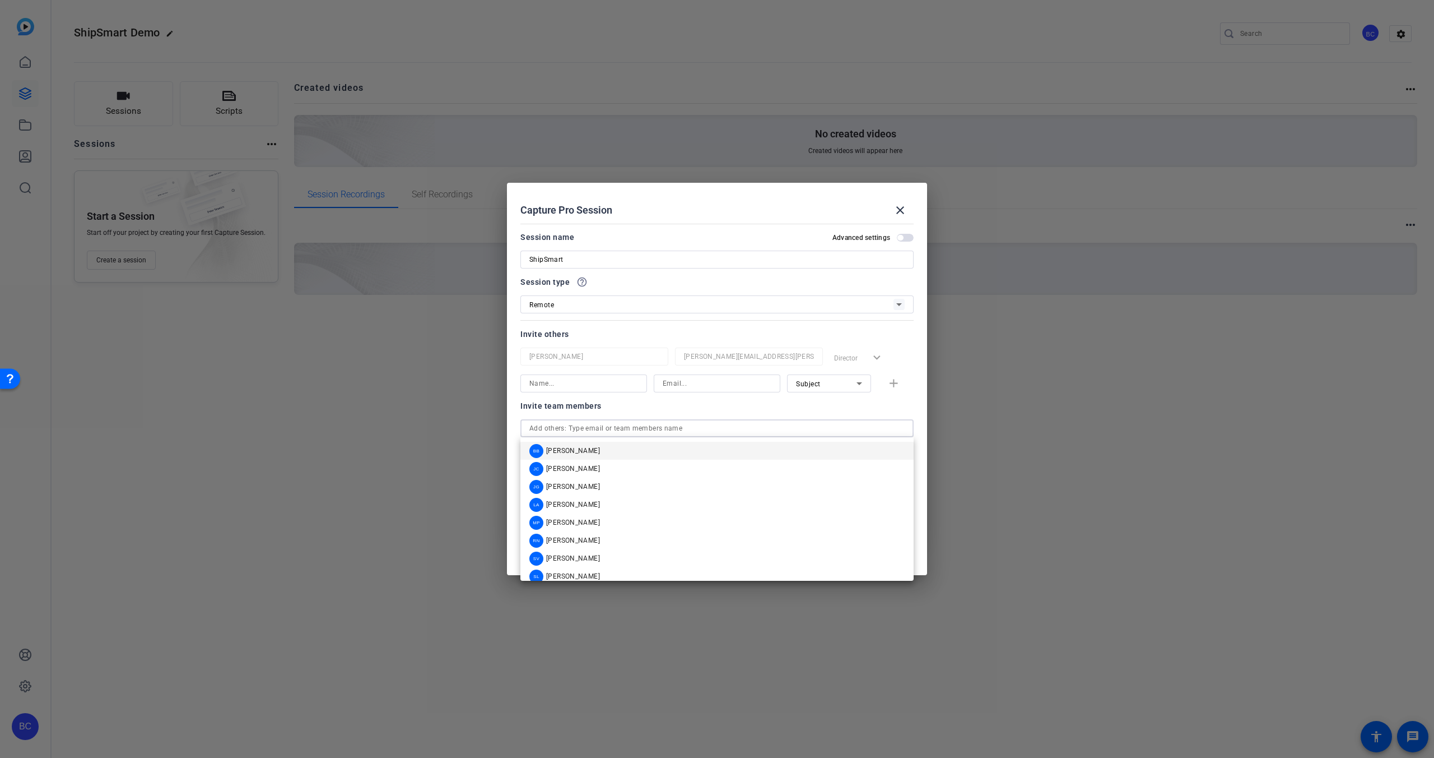
paste input "[EMAIL_ADDRESS][DOMAIN_NAME]"
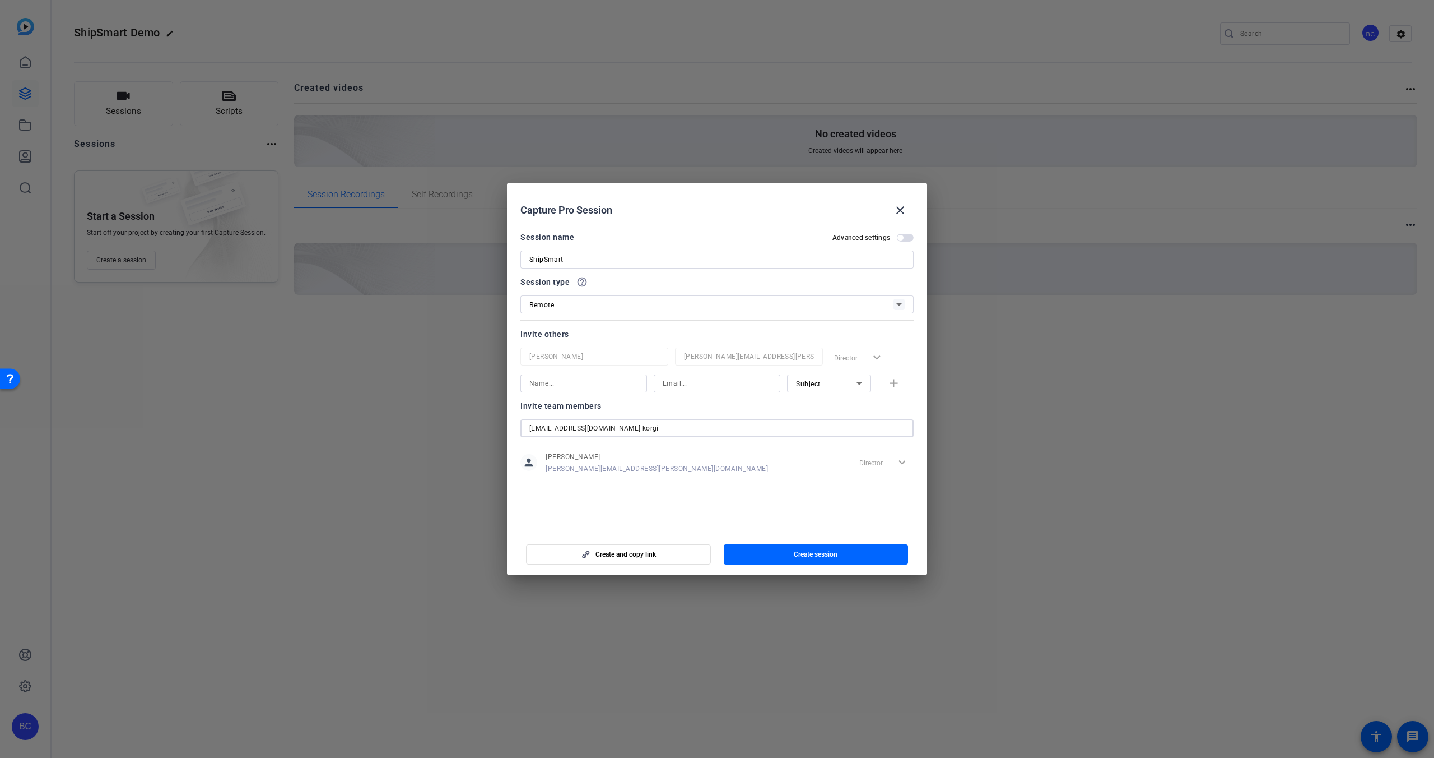
click at [903, 461] on div "Director expand_more" at bounding box center [884, 462] width 59 height 20
click at [668, 428] on input "[EMAIL_ADDRESS][DOMAIN_NAME] korgi" at bounding box center [717, 427] width 375 height 13
paste input "[PERSON_NAME][EMAIL_ADDRESS][DOMAIN_NAME]"
click at [643, 427] on input "[EMAIL_ADDRESS][DOMAIN_NAME] [PERSON_NAME][DOMAIN_NAME][EMAIL_ADDRESS][DOMAIN_N…" at bounding box center [717, 427] width 375 height 13
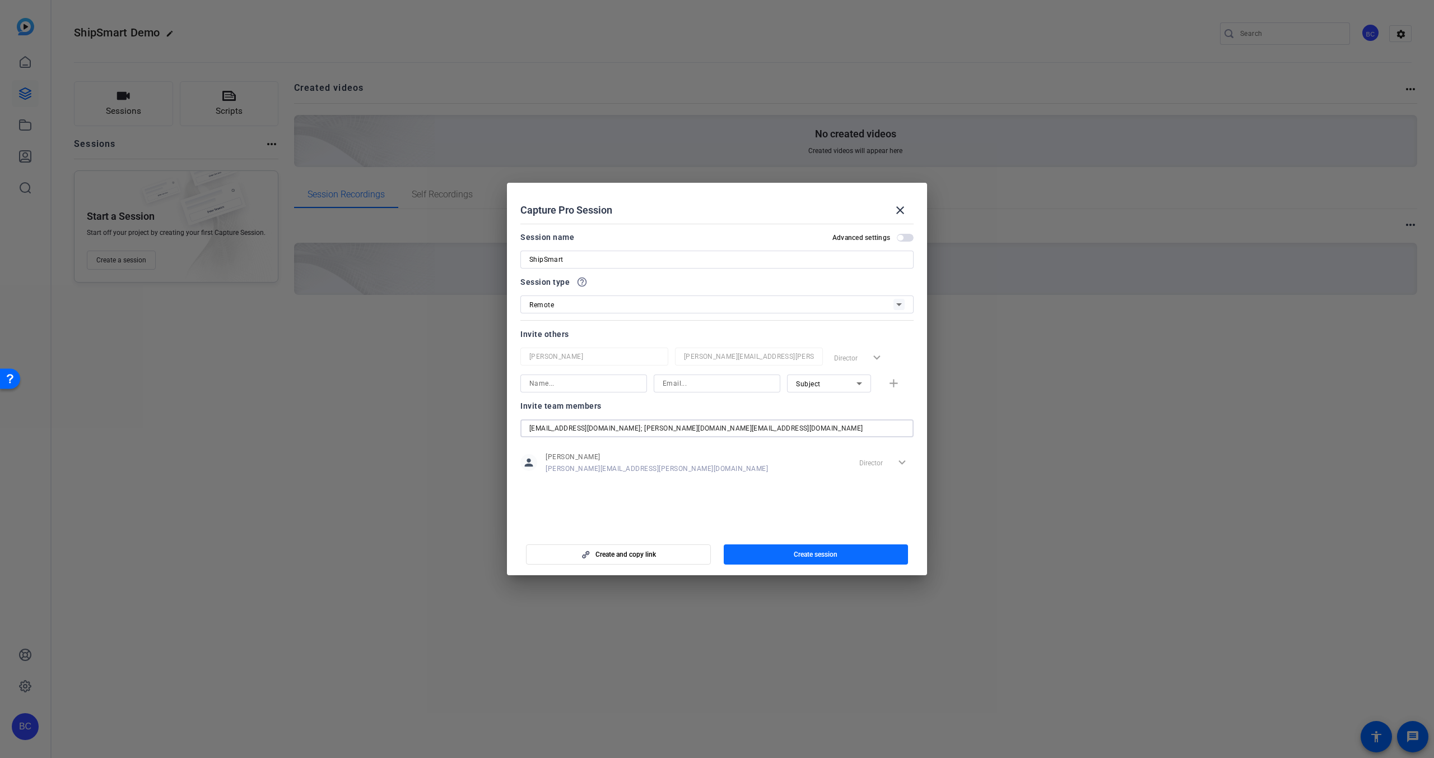
type input "[EMAIL_ADDRESS][DOMAIN_NAME]; [PERSON_NAME][DOMAIN_NAME][EMAIL_ADDRESS][DOMAIN_…"
click at [820, 554] on span "Create session" at bounding box center [816, 554] width 44 height 9
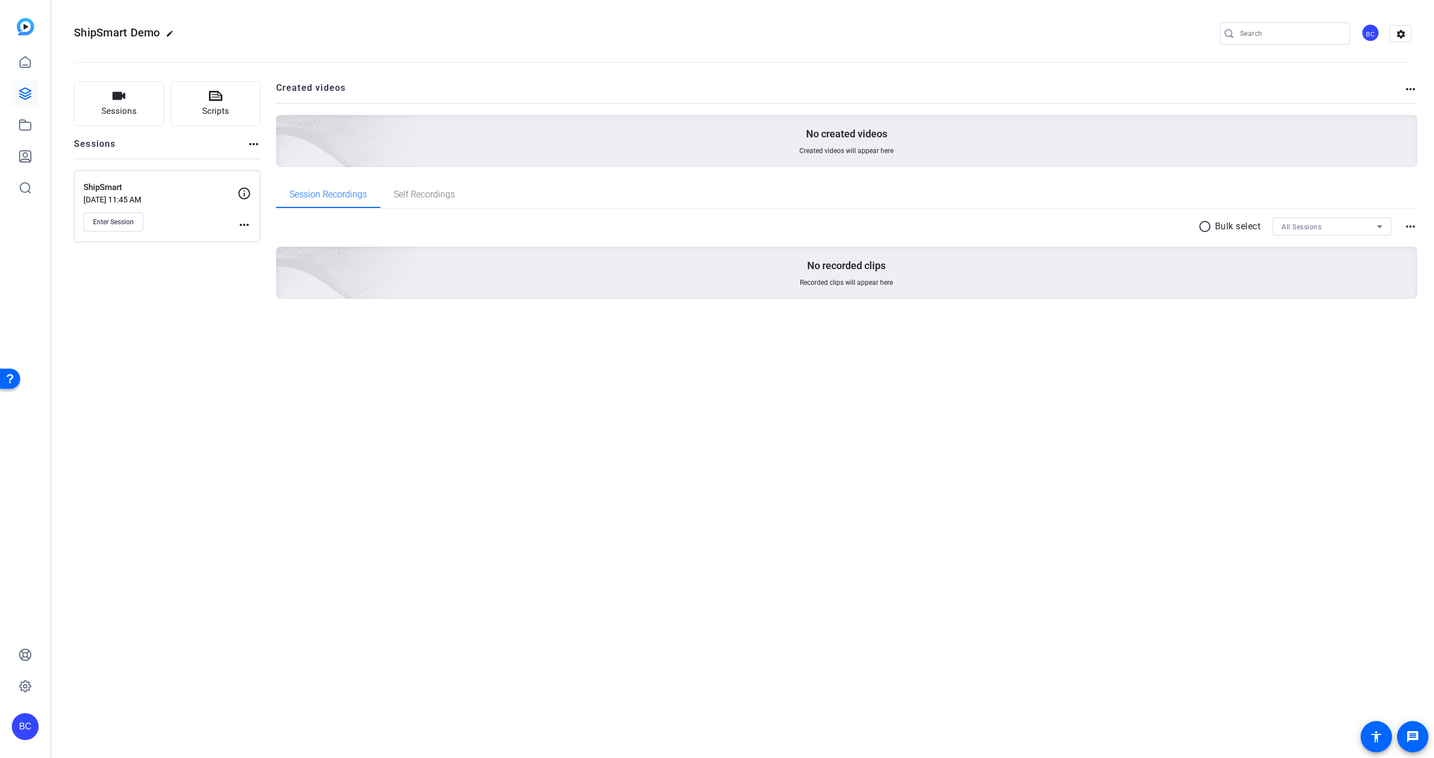
click at [245, 224] on mat-icon "more_horiz" at bounding box center [244, 224] width 13 height 13
click at [259, 242] on span "Edit Session" at bounding box center [272, 240] width 51 height 13
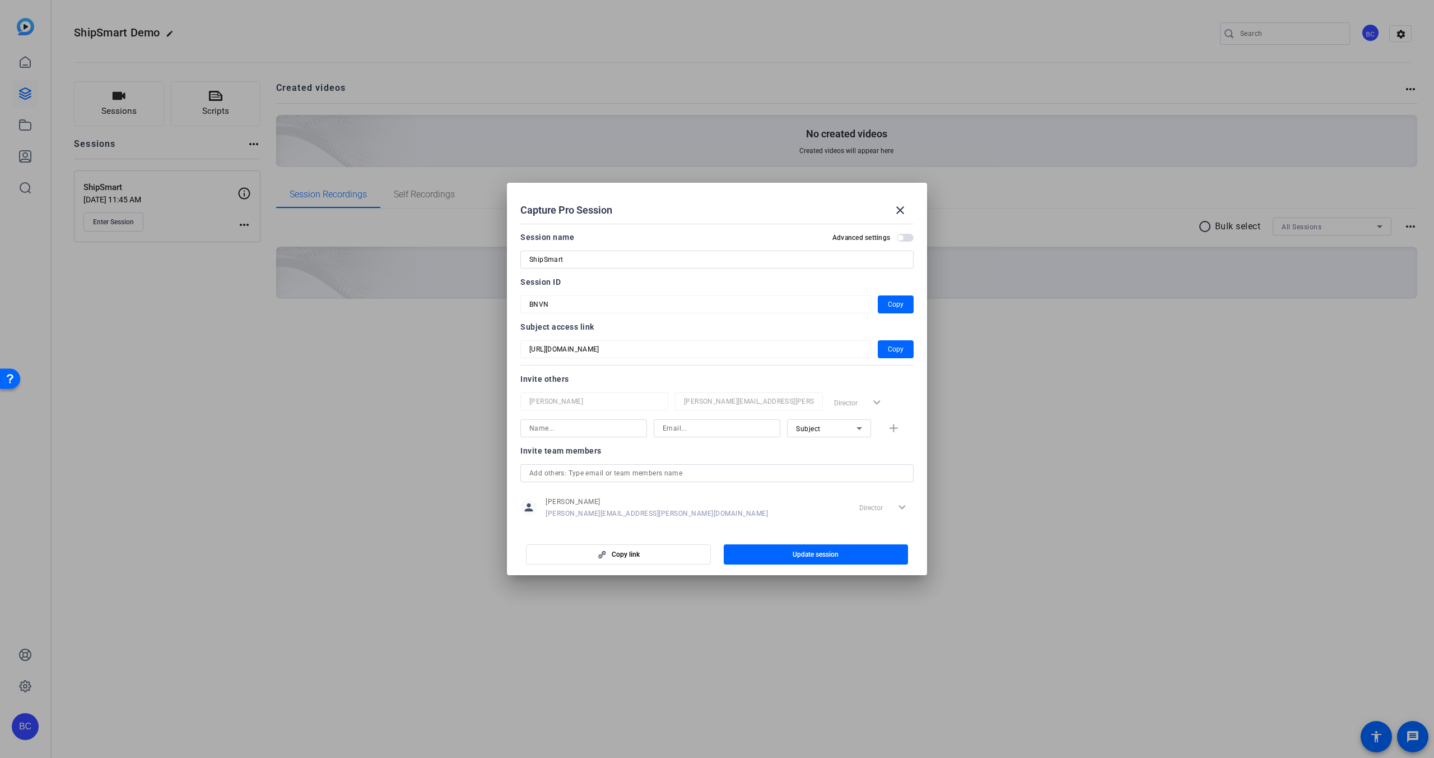
click at [645, 472] on input "text" at bounding box center [717, 472] width 375 height 13
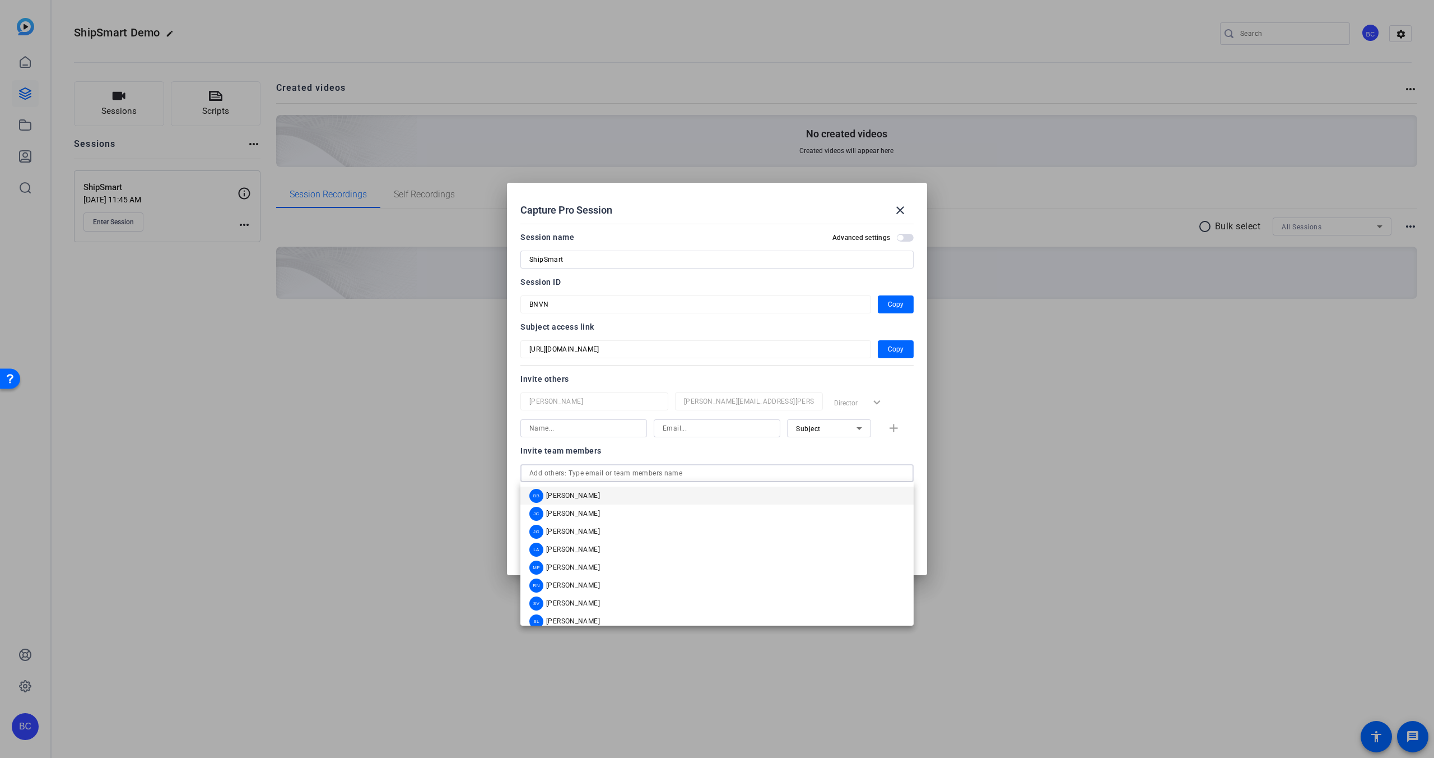
click at [560, 472] on input "text" at bounding box center [717, 472] width 375 height 13
paste input "[PERSON_NAME][EMAIL_ADDRESS][DOMAIN_NAME]"
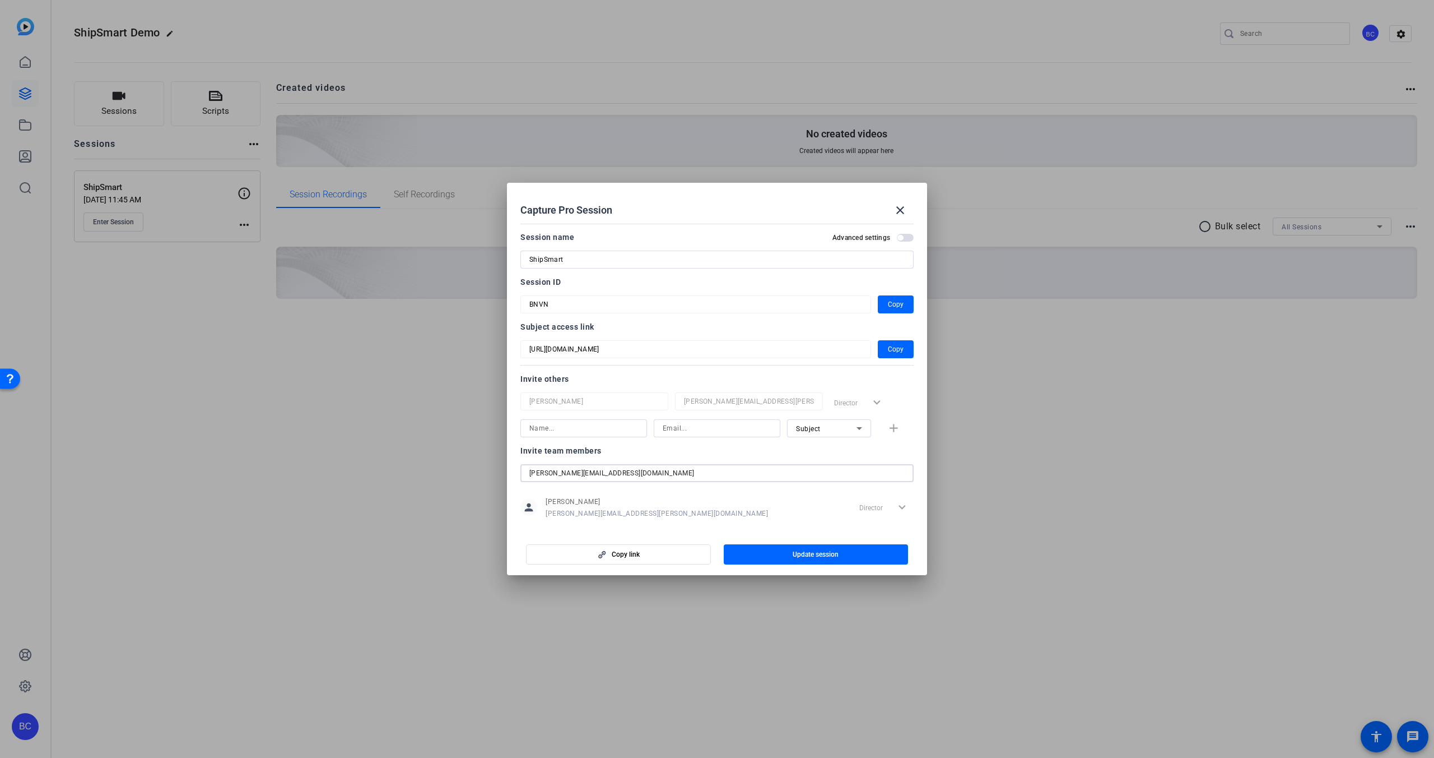
click at [685, 472] on input "[PERSON_NAME][EMAIL_ADDRESS][DOMAIN_NAME]" at bounding box center [717, 472] width 375 height 13
paste input "[EMAIL_ADDRESS][DOMAIN_NAME]"
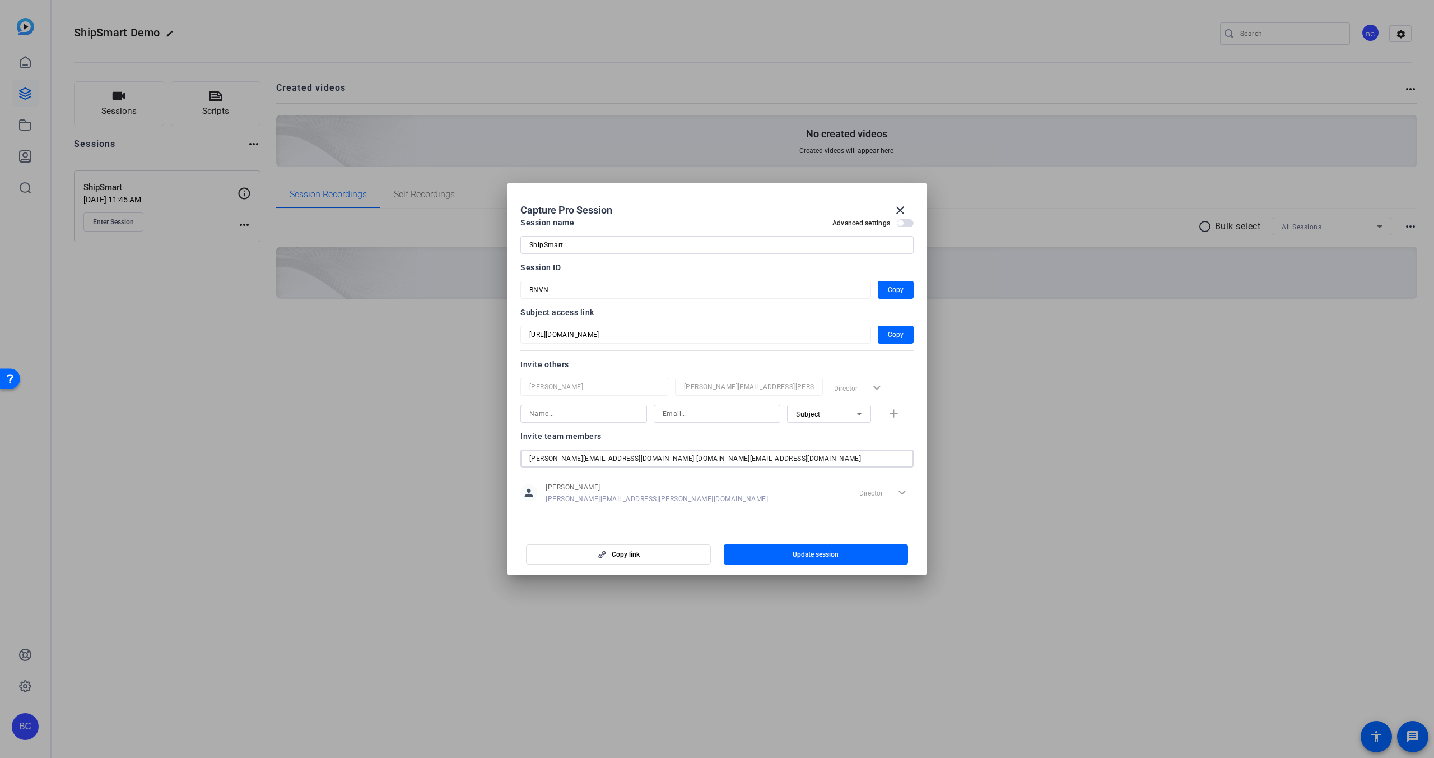
type input "[PERSON_NAME][EMAIL_ADDRESS][DOMAIN_NAME] [DOMAIN_NAME][EMAIL_ADDRESS][DOMAIN_N…"
click at [618, 412] on input at bounding box center [584, 413] width 109 height 13
click at [686, 415] on input at bounding box center [717, 413] width 109 height 13
paste input "[EMAIL_ADDRESS][DOMAIN_NAME]"
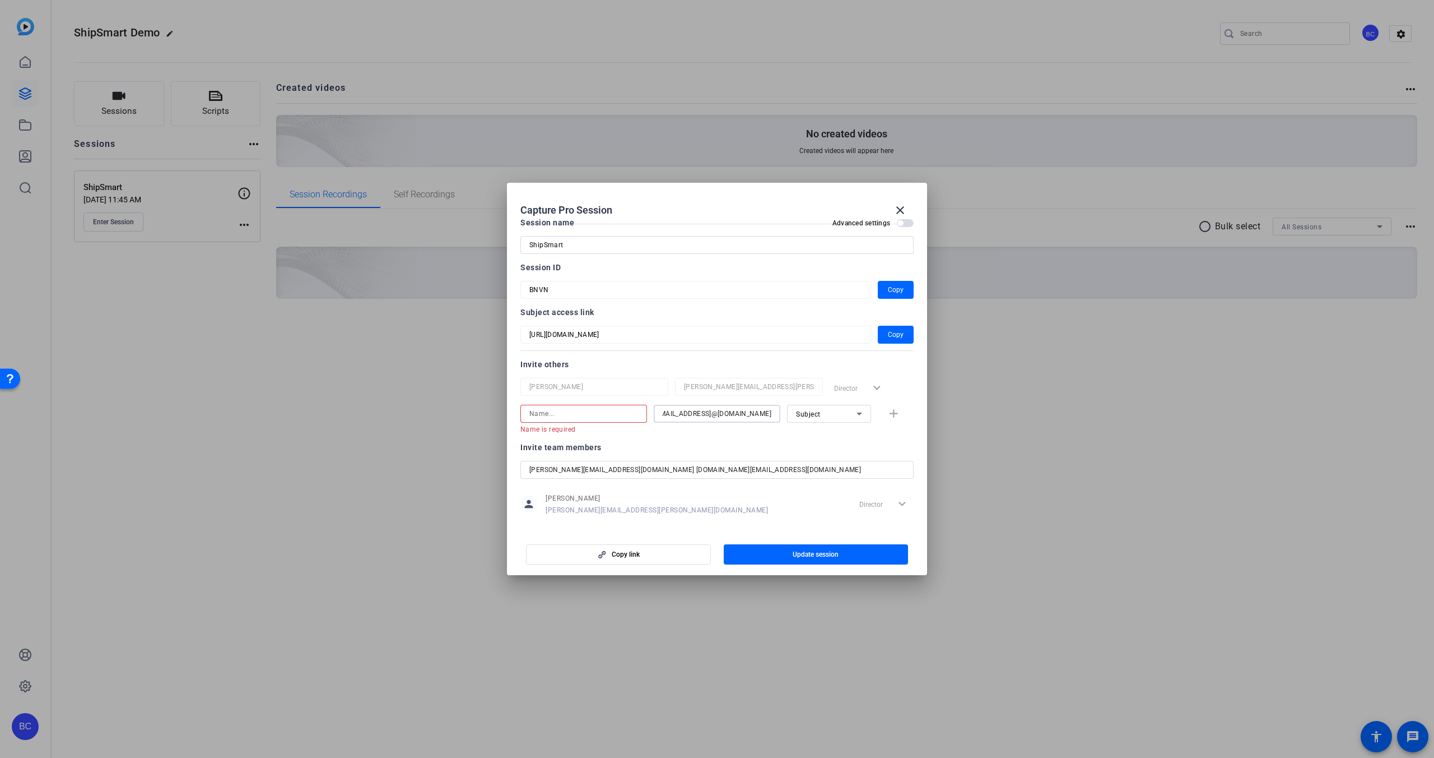
scroll to position [0, 0]
click at [571, 410] on input at bounding box center [584, 413] width 109 height 13
click at [725, 412] on input "[EMAIL_ADDRESS]@[DOMAIN_NAME]" at bounding box center [717, 413] width 109 height 13
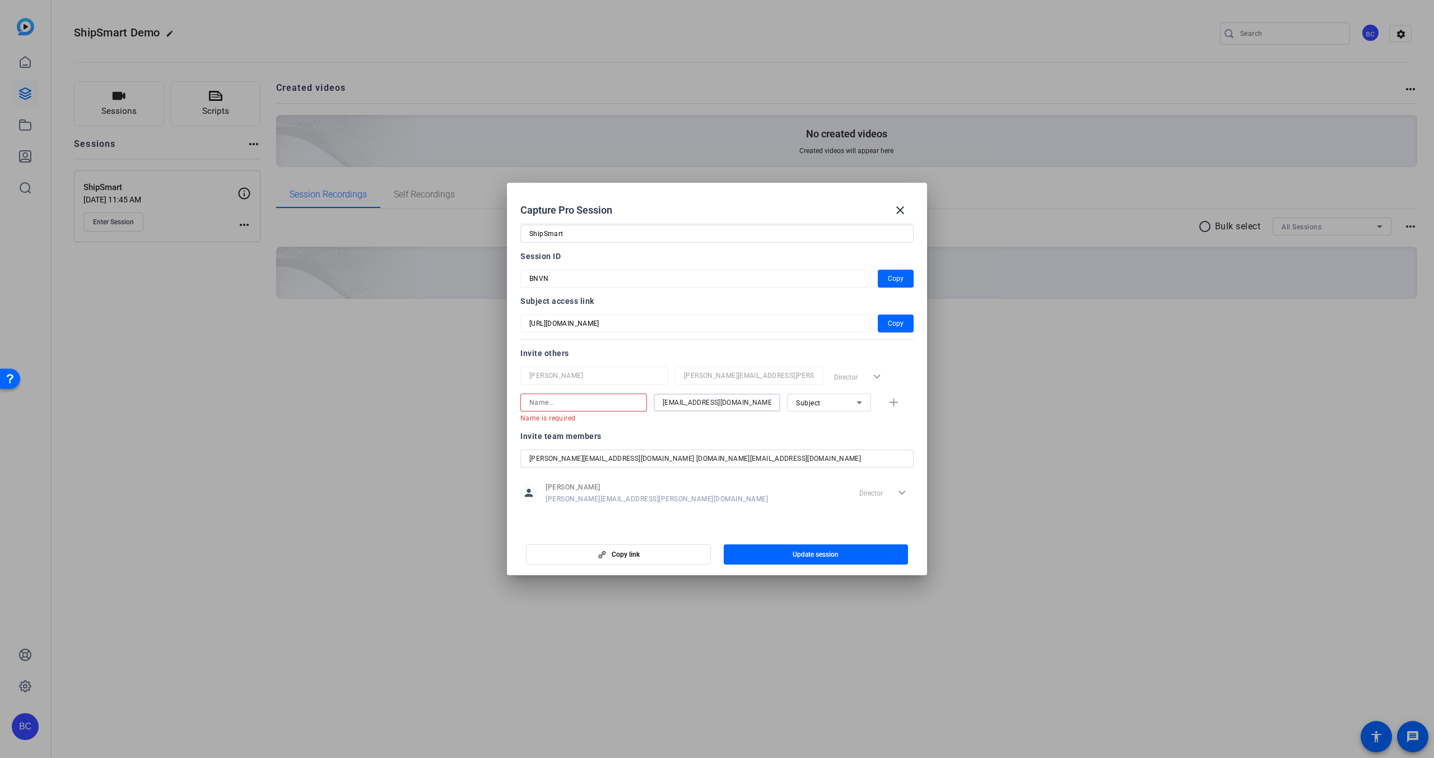
type input "[EMAIL_ADDRESS][DOMAIN_NAME]"
click at [572, 404] on input at bounding box center [584, 402] width 109 height 13
type input "[PERSON_NAME]"
click at [858, 411] on icon at bounding box center [859, 413] width 13 height 13
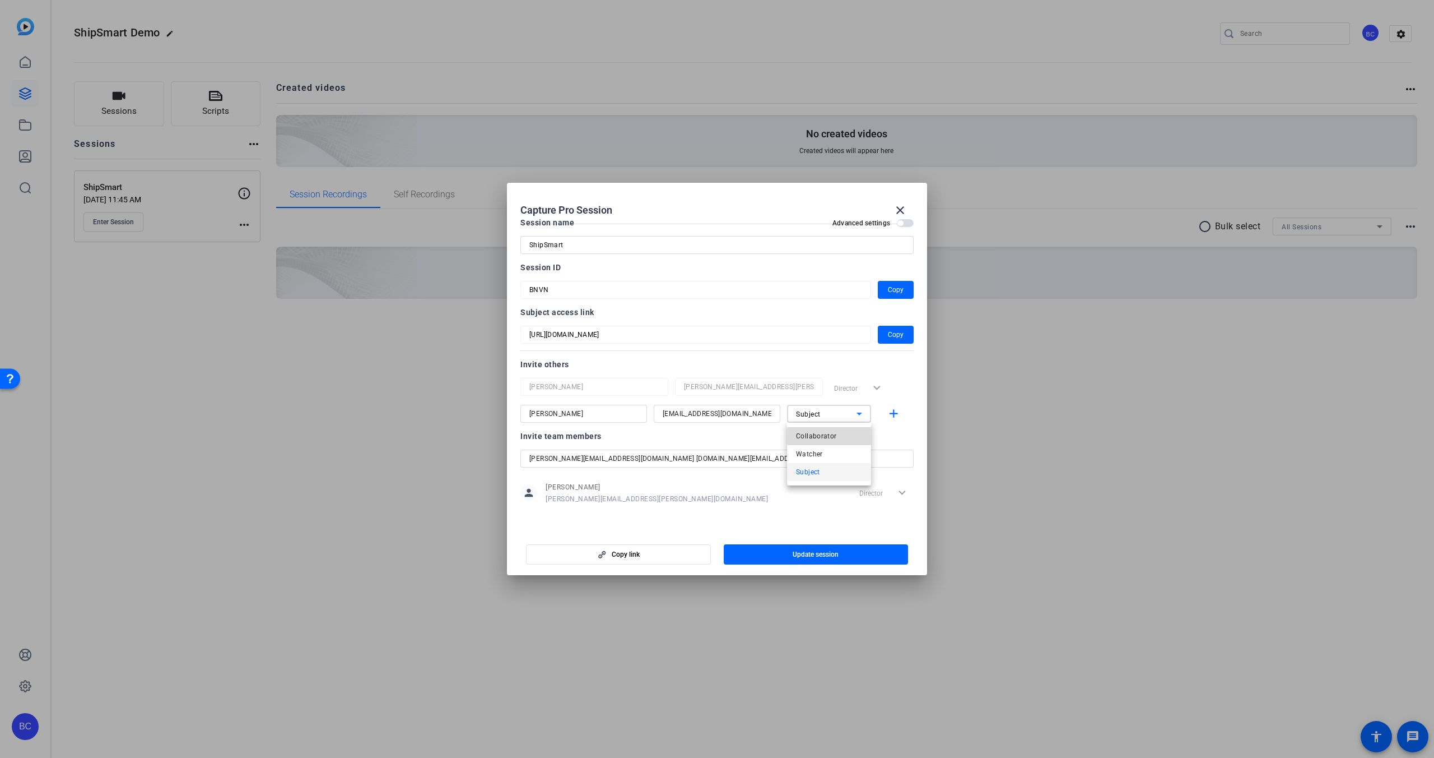
click at [838, 436] on mat-option "Collaborator" at bounding box center [829, 436] width 84 height 18
click at [898, 412] on mat-icon "add" at bounding box center [894, 414] width 14 height 14
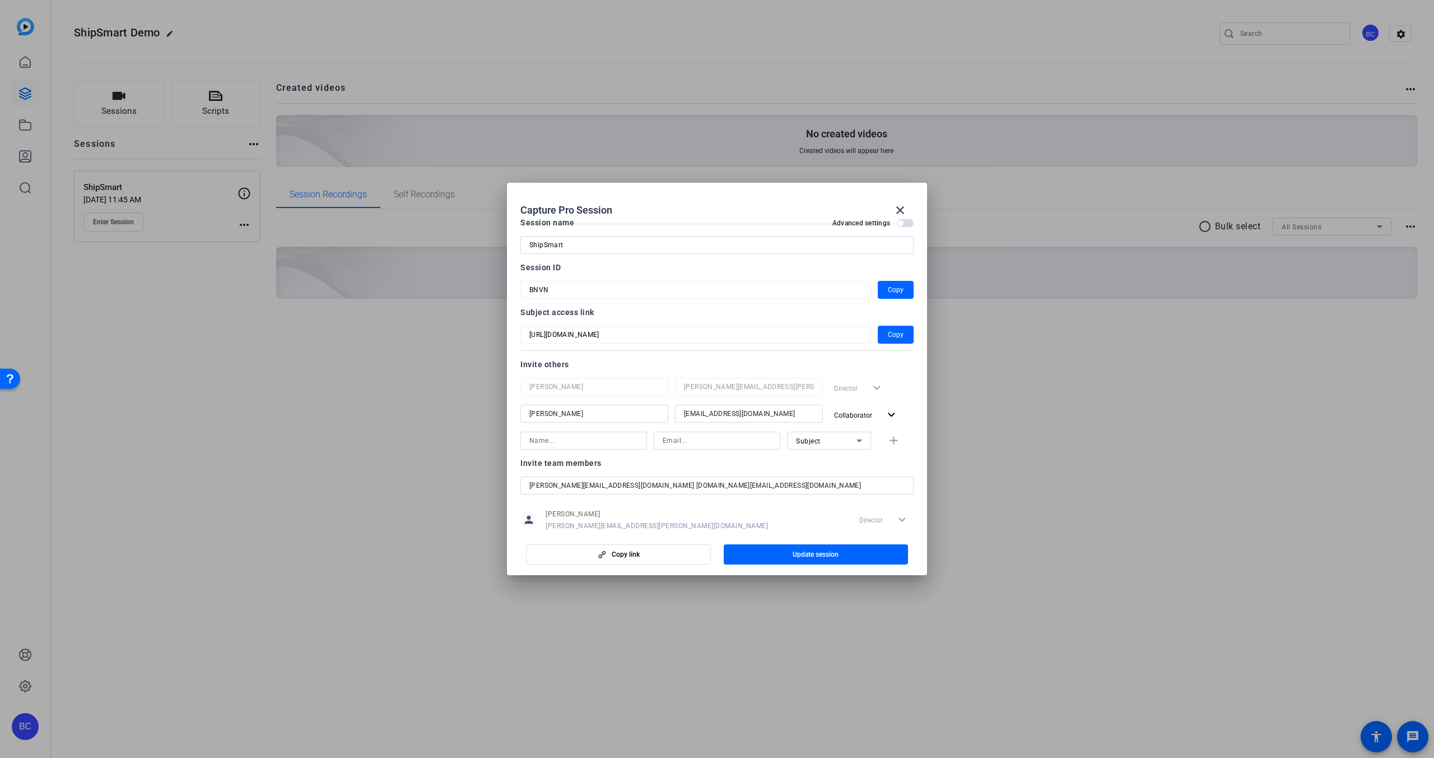
click at [597, 439] on input at bounding box center [584, 440] width 109 height 13
type input "D"
click at [602, 439] on input "[PERSON_NAME]" at bounding box center [584, 440] width 109 height 13
type input "[PERSON_NAME]"
click at [687, 440] on input at bounding box center [717, 440] width 109 height 13
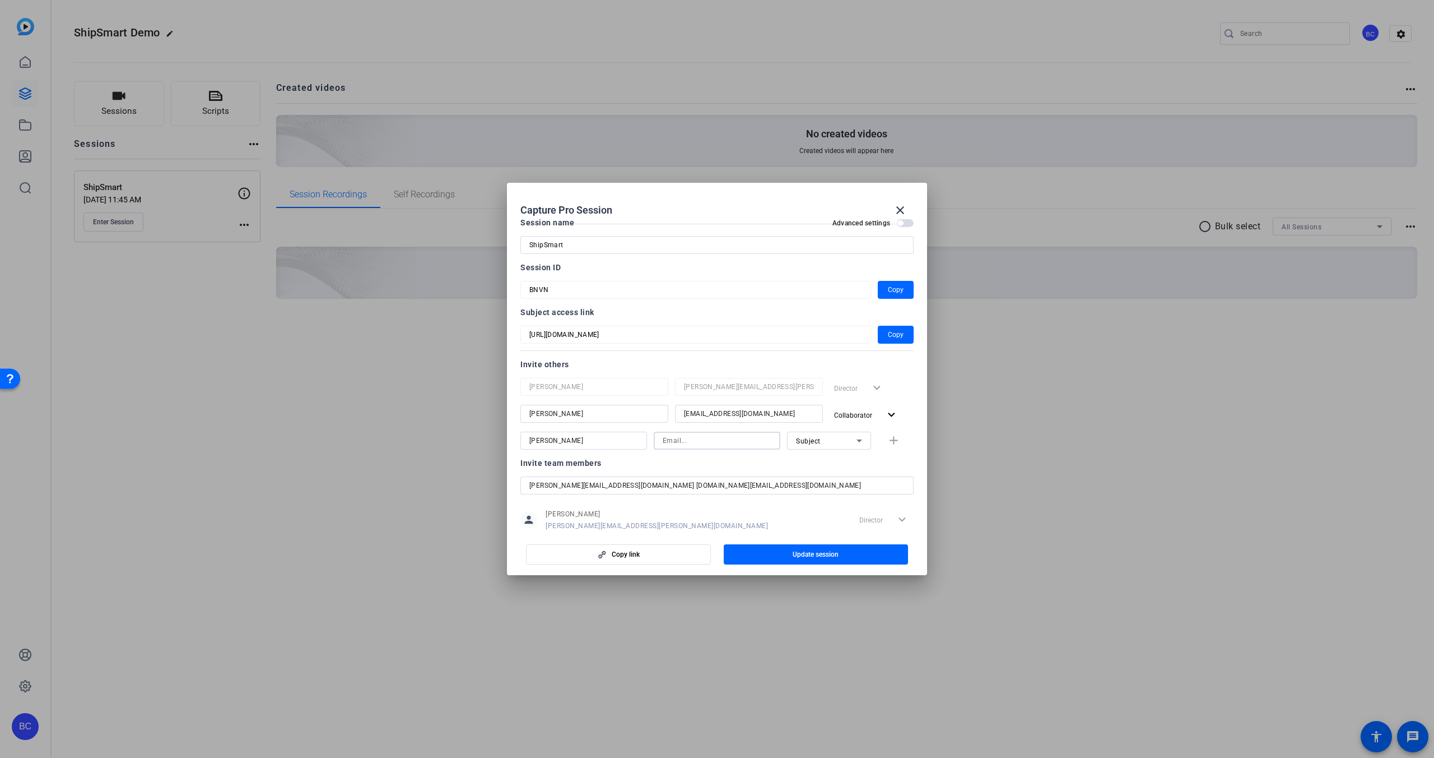
paste input "[PERSON_NAME][EMAIL_ADDRESS][DOMAIN_NAME]"
type input "[PERSON_NAME][EMAIL_ADDRESS][DOMAIN_NAME]"
click at [860, 439] on icon at bounding box center [859, 440] width 13 height 13
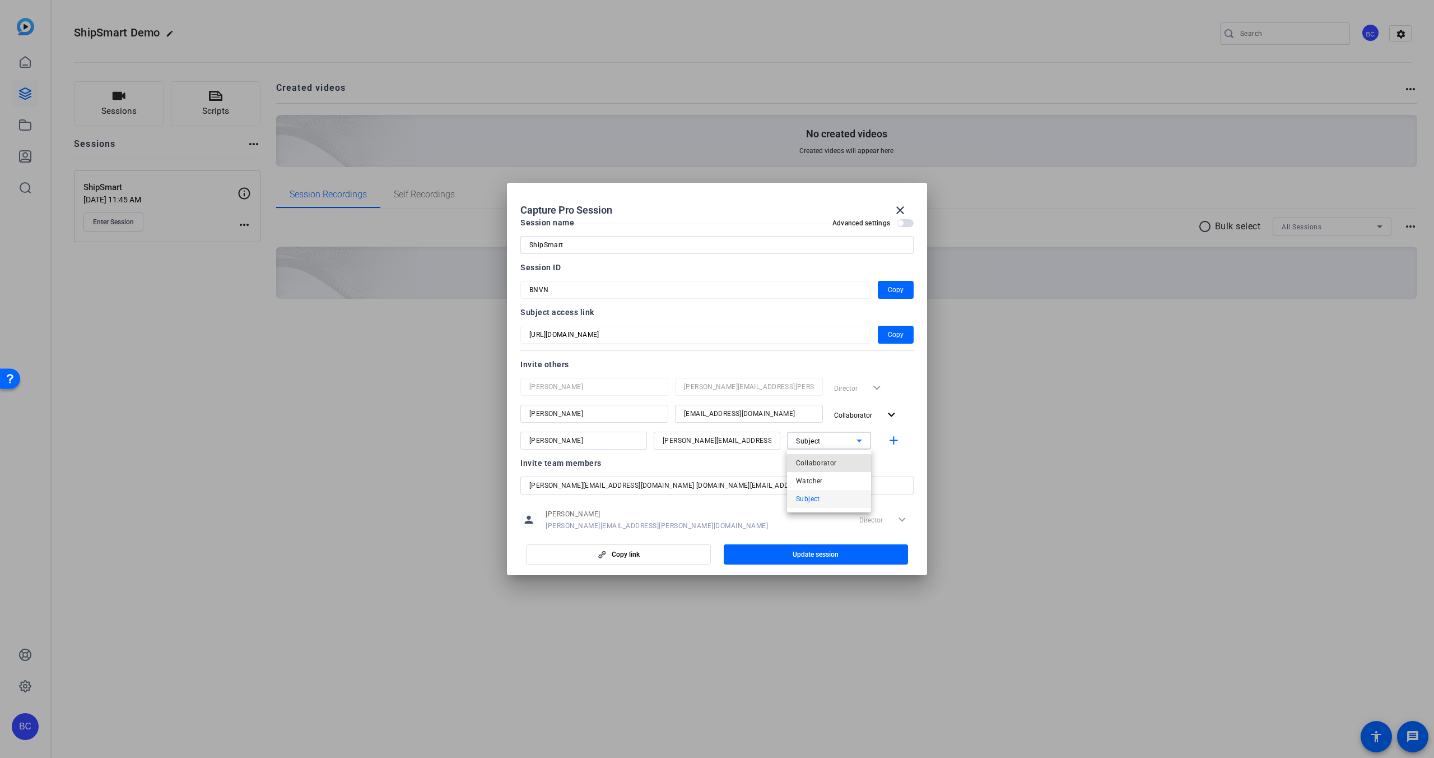
click at [834, 458] on span "Collaborator" at bounding box center [816, 462] width 41 height 13
drag, startPoint x: 786, startPoint y: 485, endPoint x: 473, endPoint y: 473, distance: 312.9
click at [473, 473] on div "Capture Pro Session close Session name Advanced settings ShipSmart Session ID B…" at bounding box center [717, 379] width 1434 height 758
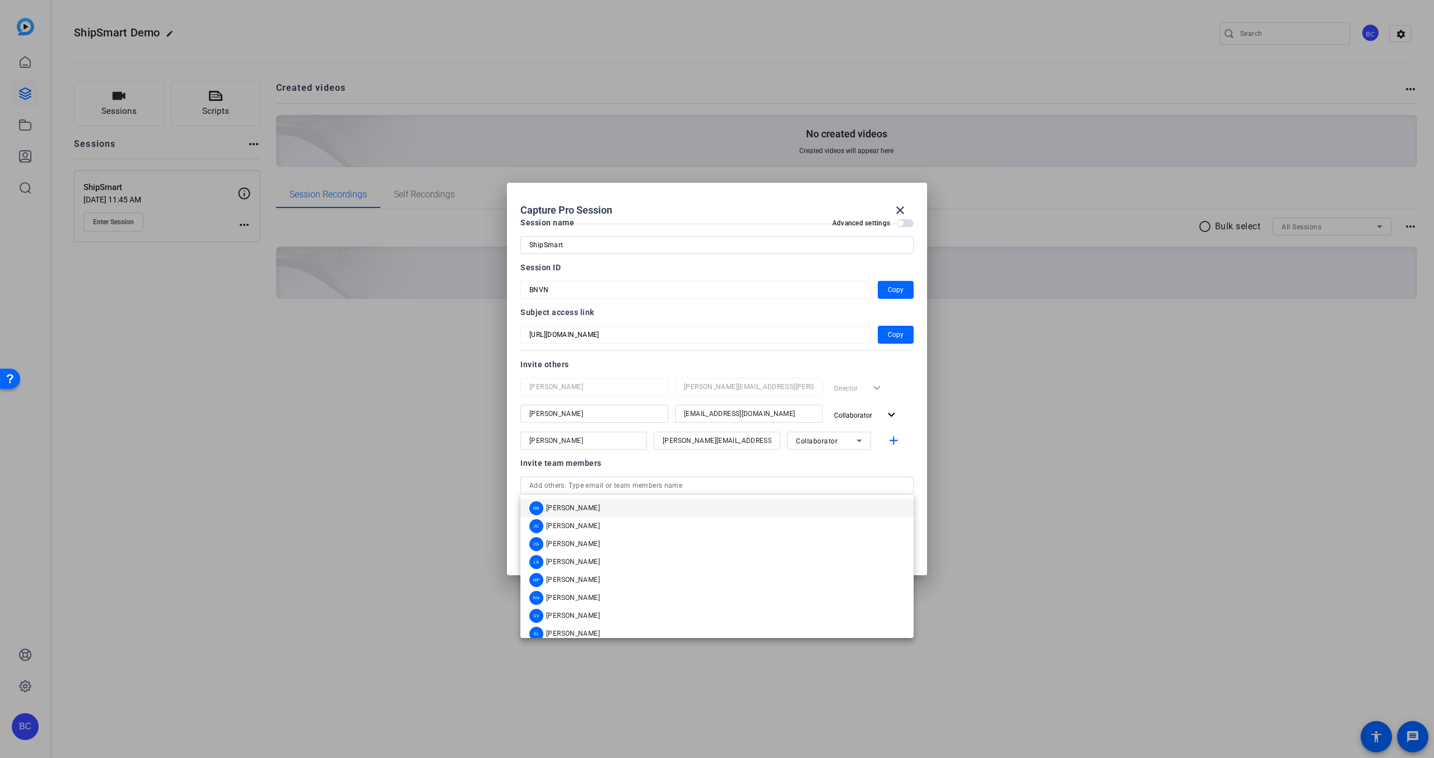
click at [922, 411] on mat-dialog-content "Session name Advanced settings ShipSmart Session ID BNVN Copy Subject access li…" at bounding box center [717, 374] width 420 height 311
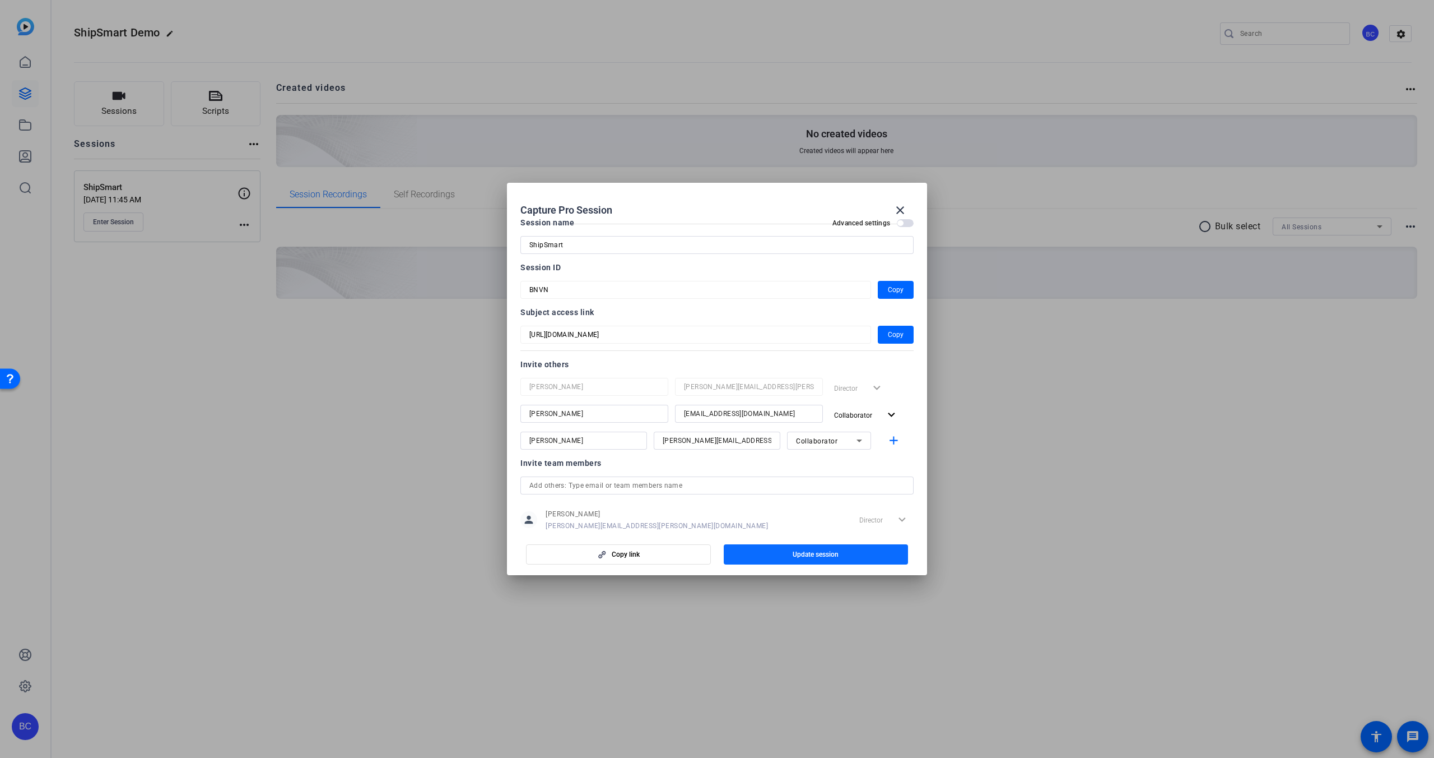
click at [827, 552] on span "Update session" at bounding box center [816, 554] width 46 height 9
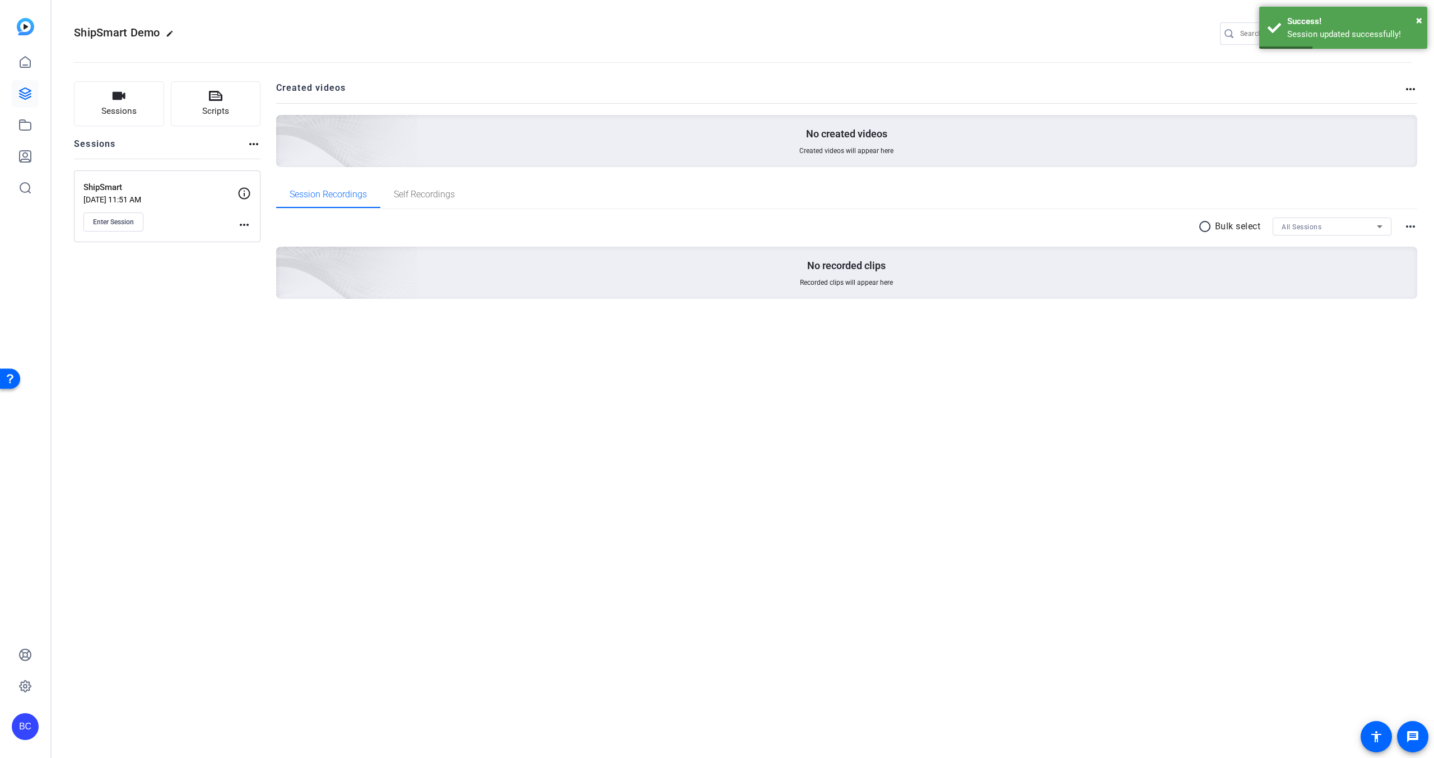
click at [244, 220] on mat-icon "more_horiz" at bounding box center [244, 224] width 13 height 13
click at [258, 239] on span "Edit Session" at bounding box center [272, 240] width 51 height 13
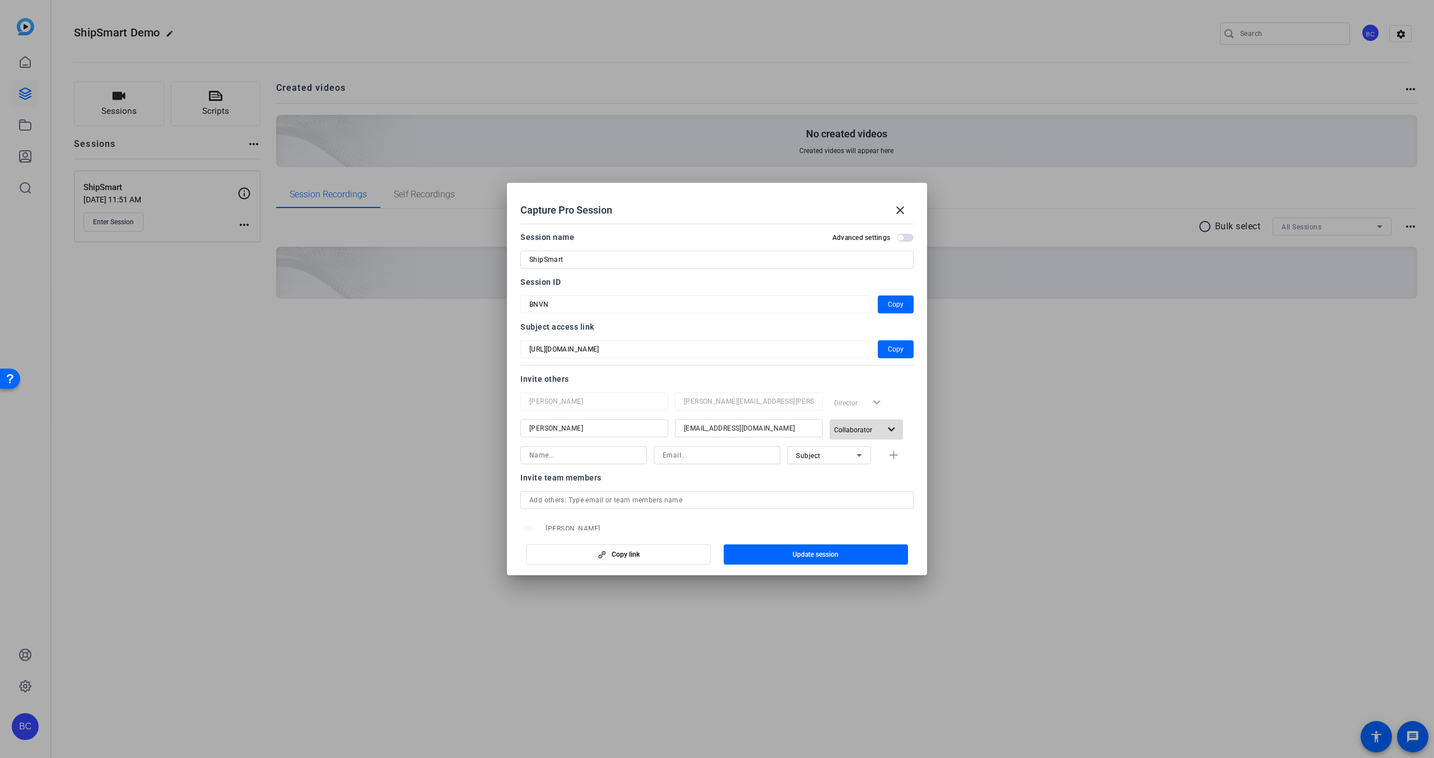
click at [891, 429] on mat-icon "expand_more" at bounding box center [892, 429] width 14 height 14
click at [891, 429] on div at bounding box center [717, 379] width 1434 height 758
click at [692, 453] on input at bounding box center [717, 454] width 109 height 13
paste input "[PERSON_NAME][EMAIL_ADDRESS][DOMAIN_NAME]"
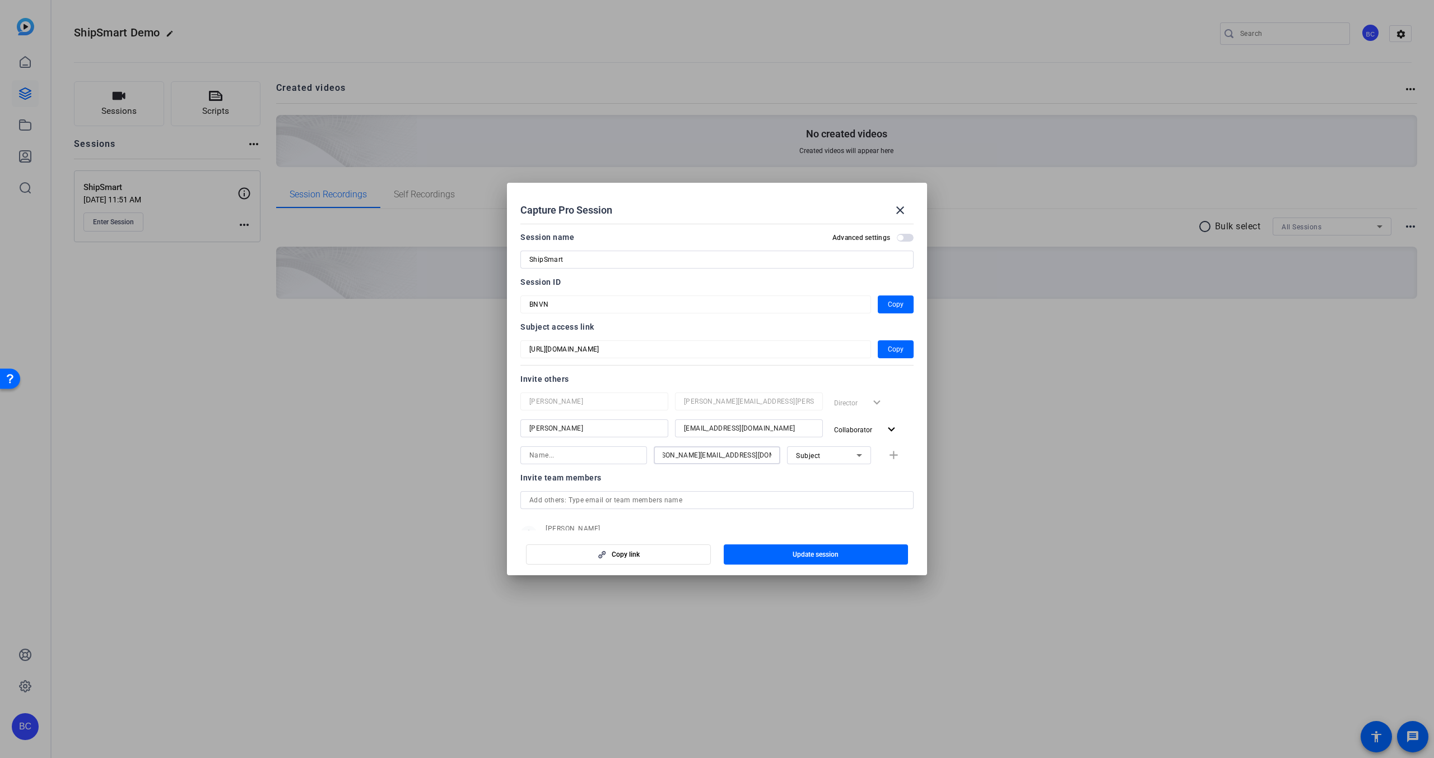
type input "[PERSON_NAME][EMAIL_ADDRESS][DOMAIN_NAME]"
click at [558, 450] on input at bounding box center [584, 454] width 109 height 13
type input "[PERSON_NAME]"
click at [862, 454] on icon at bounding box center [860, 455] width 6 height 3
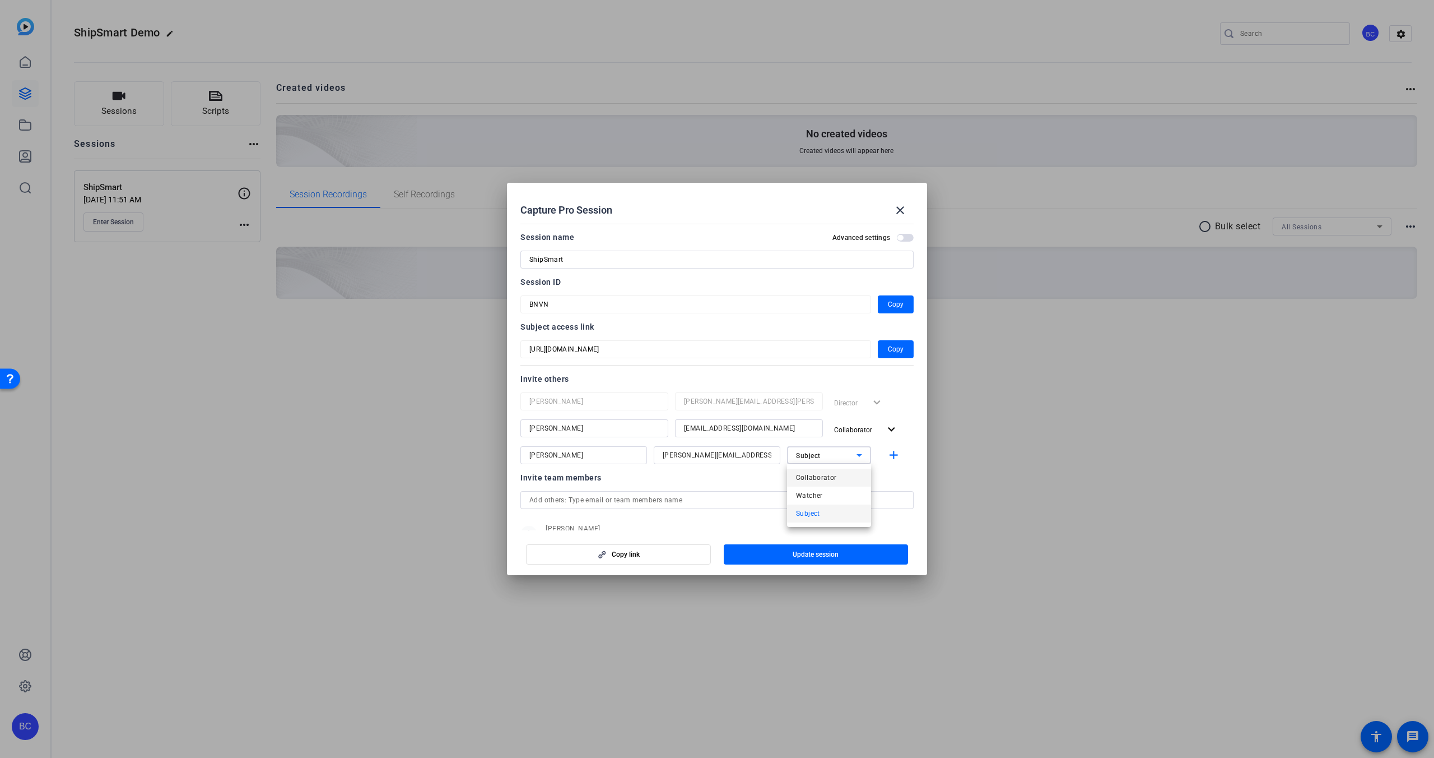
click at [835, 476] on mat-option "Collaborator" at bounding box center [829, 477] width 84 height 18
click at [894, 453] on mat-icon "add" at bounding box center [894, 455] width 14 height 14
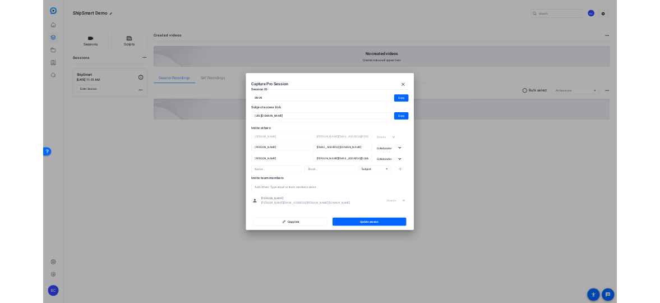
scroll to position [68, 0]
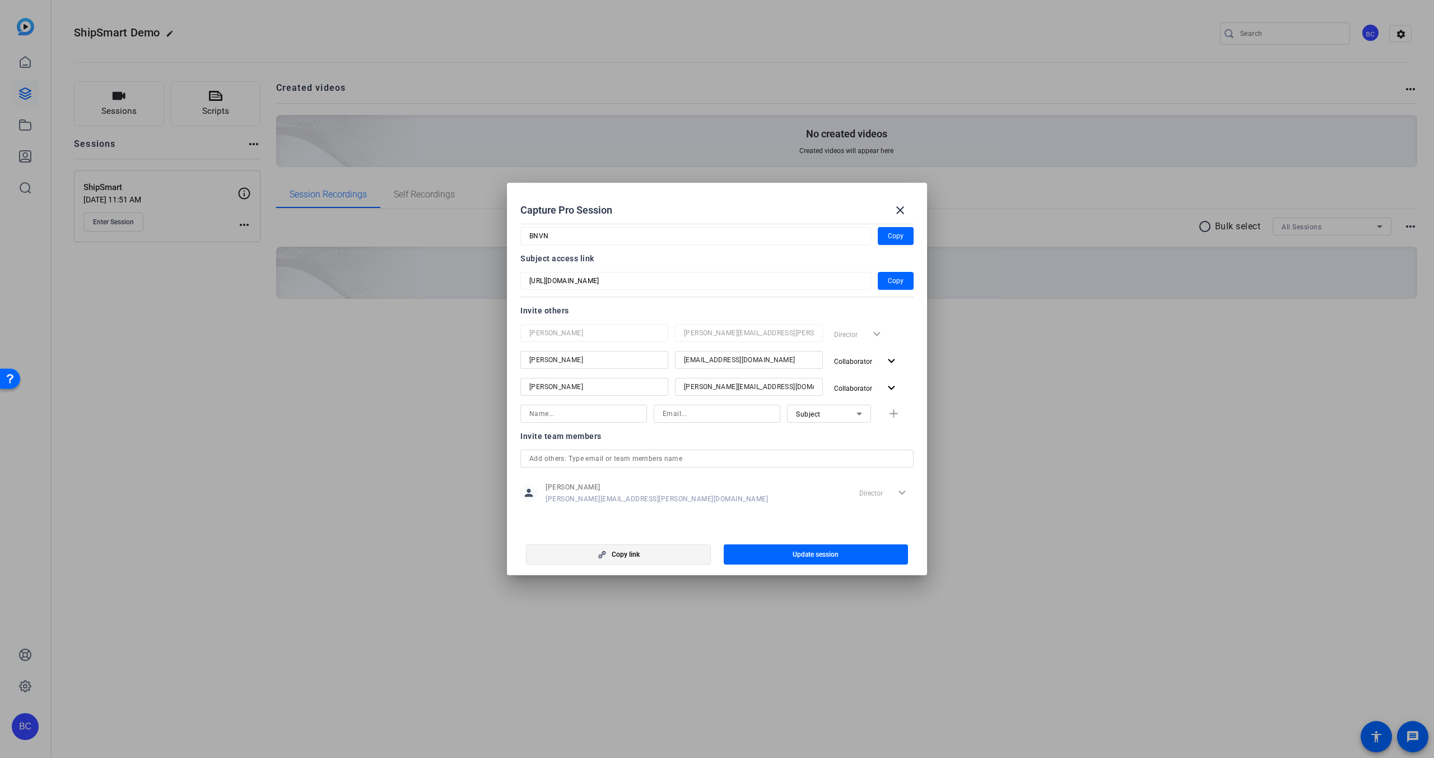
click at [629, 552] on span "Copy link" at bounding box center [626, 554] width 28 height 9
click at [898, 277] on span "Copy" at bounding box center [896, 280] width 16 height 13
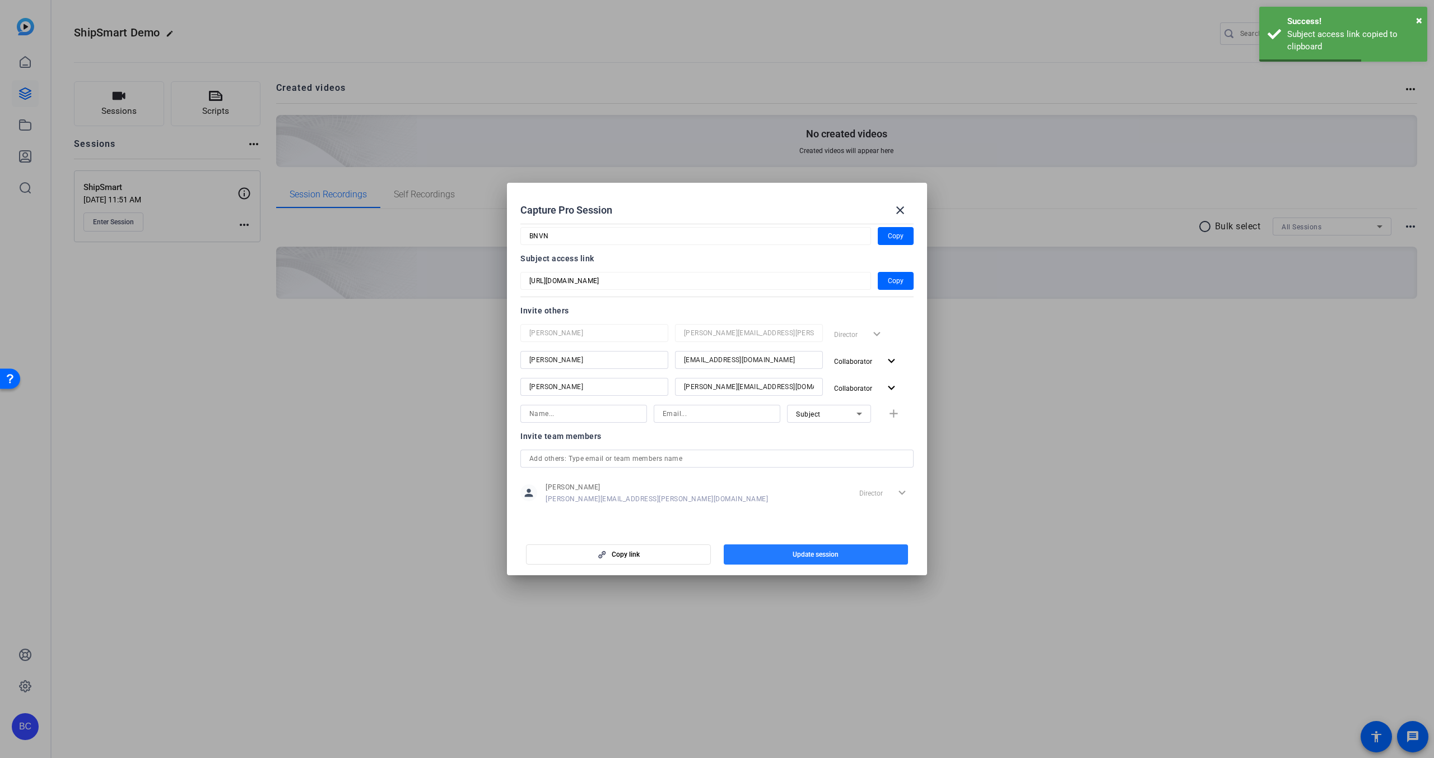
click at [816, 554] on span "Update session" at bounding box center [816, 554] width 46 height 9
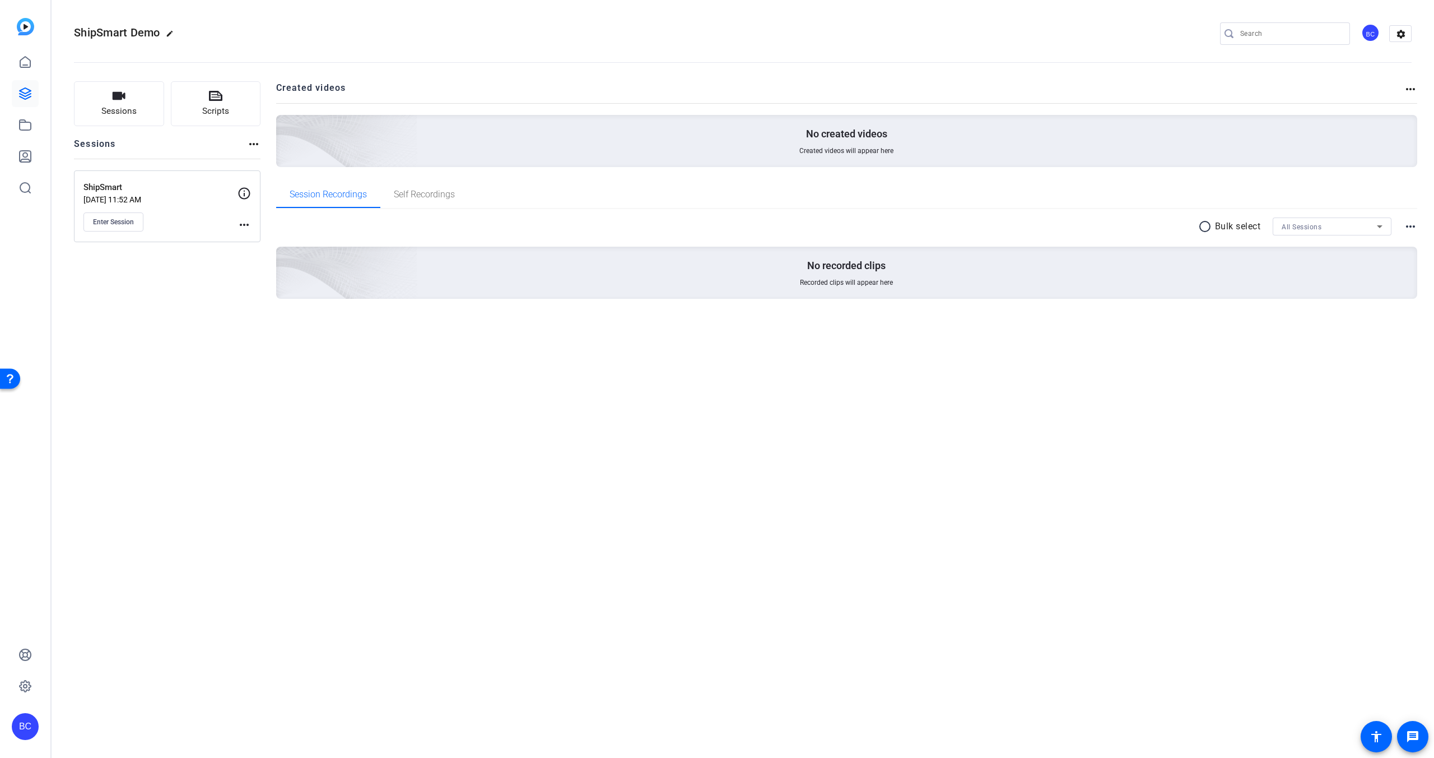
click at [248, 223] on mat-icon "more_horiz" at bounding box center [244, 224] width 13 height 13
click at [124, 220] on div at bounding box center [717, 379] width 1434 height 758
click at [248, 222] on mat-icon "more_horiz" at bounding box center [244, 224] width 13 height 13
click at [258, 239] on span "Edit Session" at bounding box center [272, 240] width 51 height 13
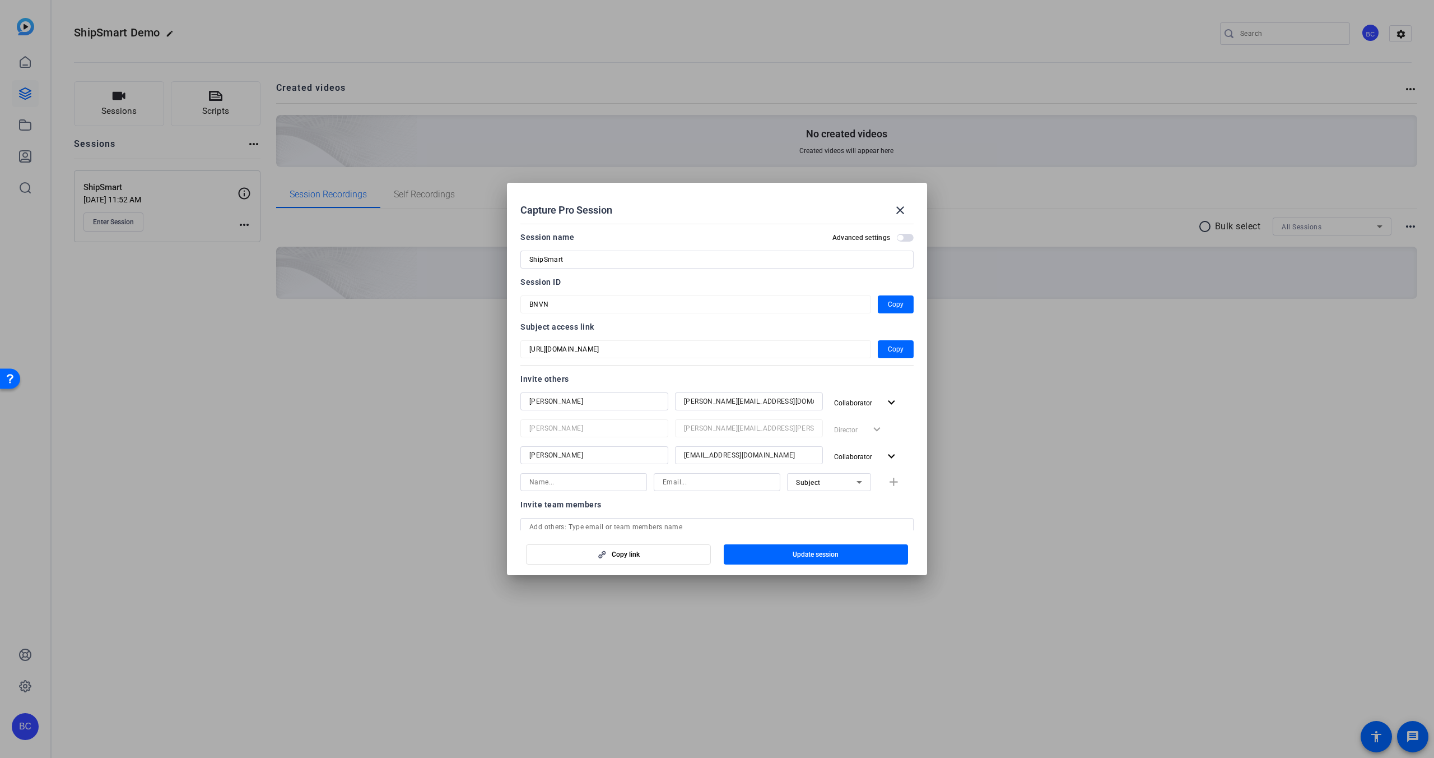
click at [507, 300] on mat-dialog-content "Session name Advanced settings ShipSmart Session ID BNVN Copy Subject access li…" at bounding box center [717, 374] width 420 height 311
click at [895, 350] on span "Copy" at bounding box center [896, 348] width 16 height 13
click at [894, 350] on span "Copy" at bounding box center [896, 348] width 16 height 13
click at [899, 210] on mat-icon "close" at bounding box center [900, 209] width 13 height 13
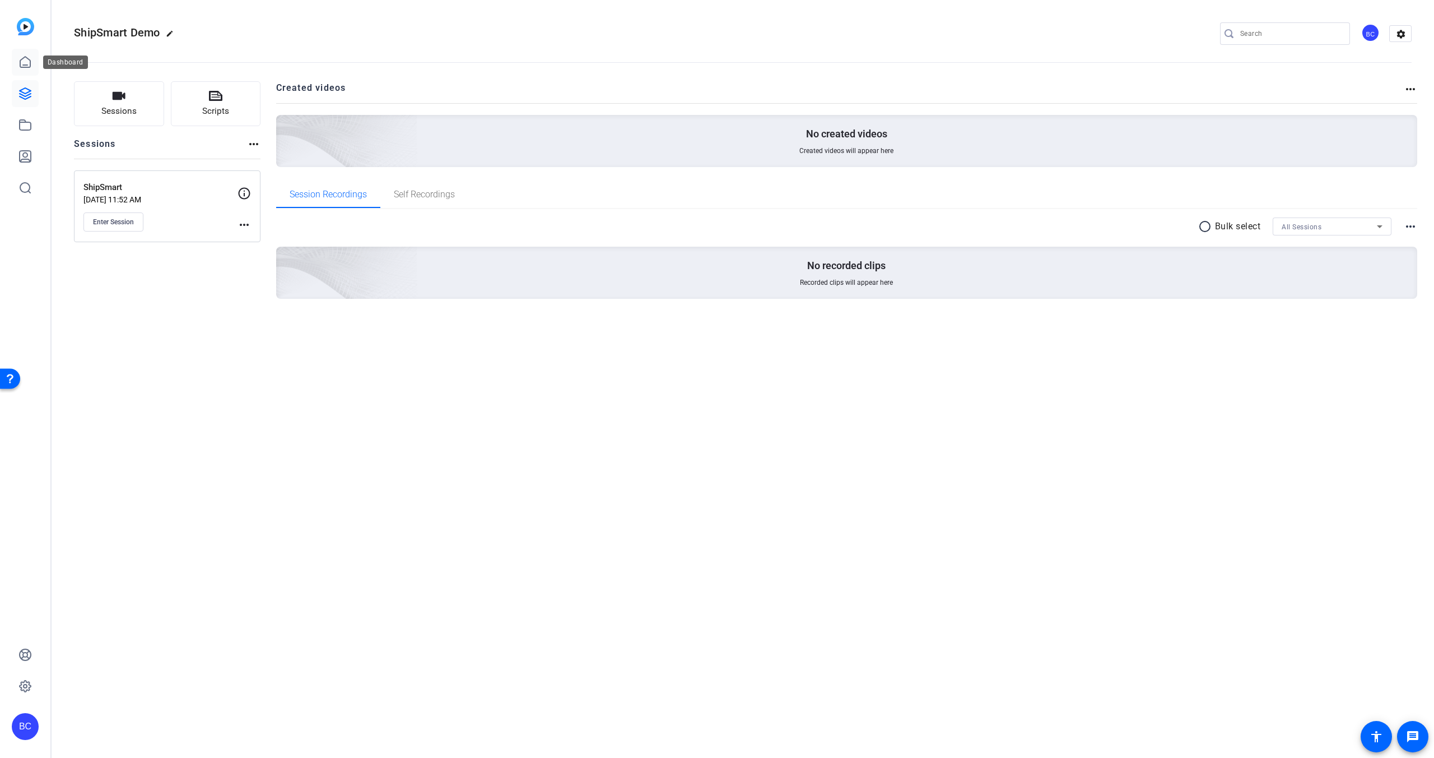
click at [26, 62] on icon at bounding box center [24, 61] width 13 height 13
